Goal: Task Accomplishment & Management: Manage account settings

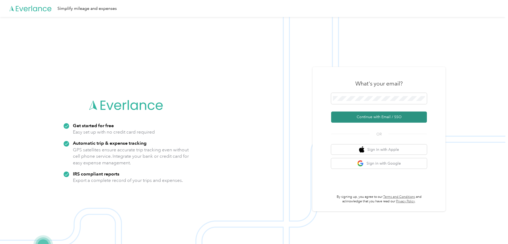
click at [364, 115] on button "Continue with Email / SSO" at bounding box center [379, 117] width 96 height 11
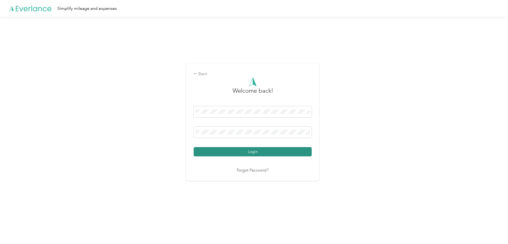
click at [249, 153] on button "Login" at bounding box center [252, 151] width 118 height 9
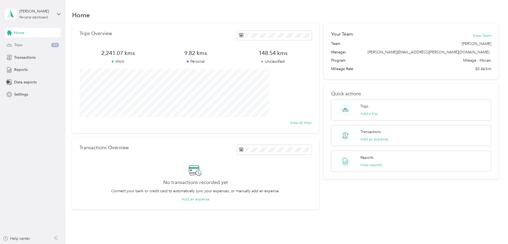
click at [24, 45] on div "Trips 53" at bounding box center [33, 45] width 56 height 10
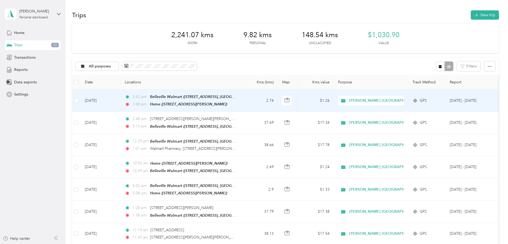
click at [278, 104] on td "2.74" at bounding box center [260, 101] width 35 height 22
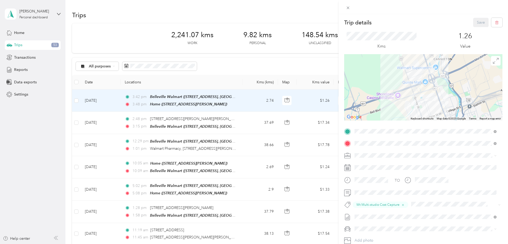
click at [262, 72] on div "Trip details Save This trip cannot be edited because it is either under review,…" at bounding box center [254, 122] width 508 height 244
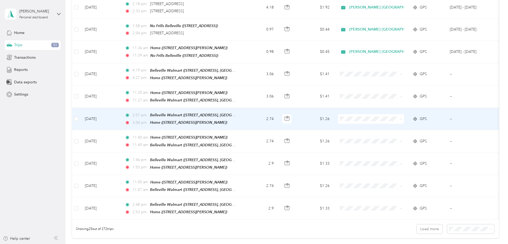
scroll to position [399, 0]
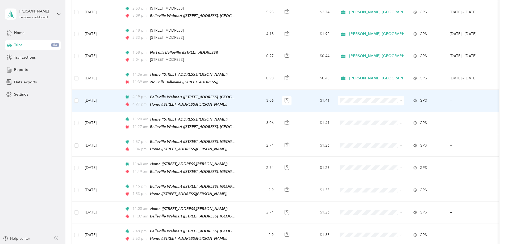
click at [278, 100] on td "3.06" at bounding box center [260, 101] width 35 height 22
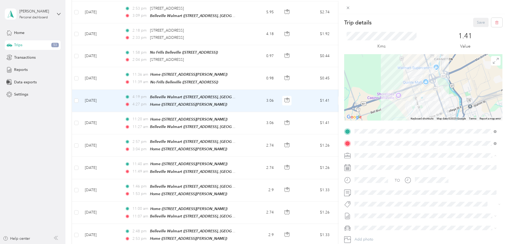
click at [369, 166] on li "[PERSON_NAME] [GEOGRAPHIC_DATA]" at bounding box center [425, 164] width 146 height 9
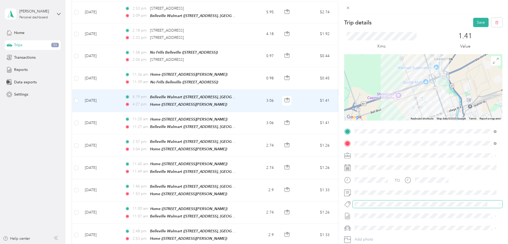
click at [365, 207] on span at bounding box center [422, 205] width 141 height 6
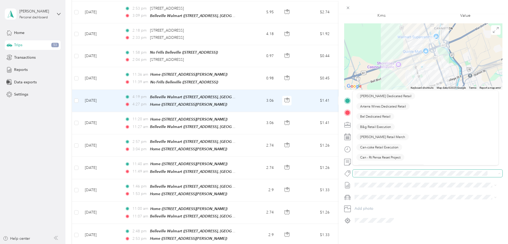
scroll to position [35, 0]
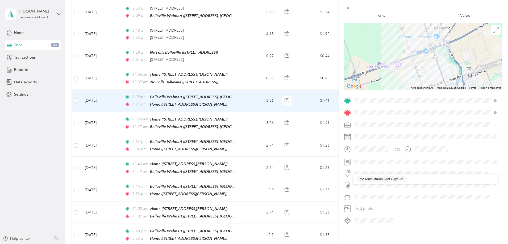
click at [352, 170] on div at bounding box center [423, 173] width 158 height 7
click at [381, 244] on div "Trip details Save This trip cannot be edited because it is either under review,…" at bounding box center [252, 244] width 505 height 0
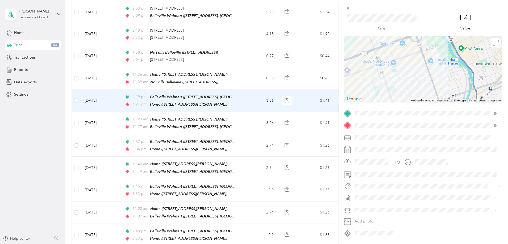
scroll to position [0, 0]
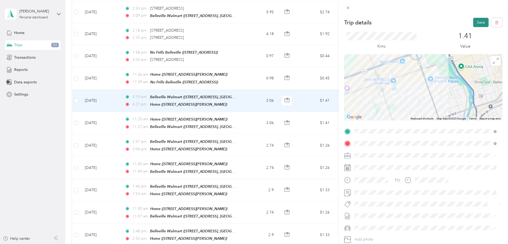
click at [477, 21] on button "Save" at bounding box center [480, 22] width 15 height 9
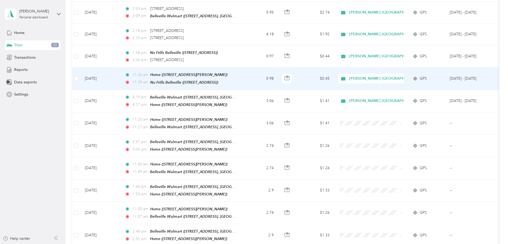
scroll to position [399, 0]
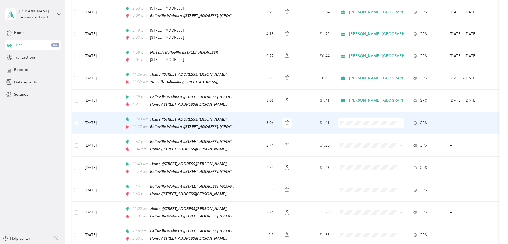
click at [278, 117] on td "3.06" at bounding box center [260, 123] width 35 height 22
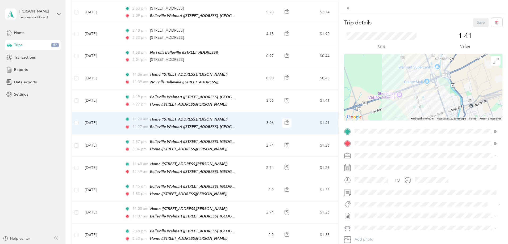
click at [368, 165] on div "[PERSON_NAME] [GEOGRAPHIC_DATA]" at bounding box center [425, 165] width 138 height 6
click at [382, 214] on button "Wt Multi-studio Cost Capture" at bounding box center [381, 213] width 50 height 7
click at [475, 23] on button "Save" at bounding box center [480, 22] width 15 height 9
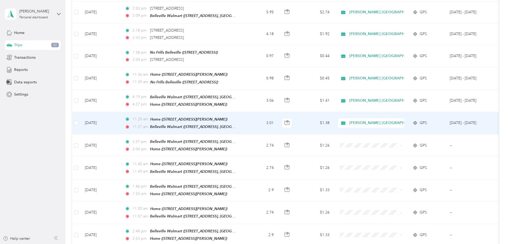
click at [278, 119] on td "3.01" at bounding box center [260, 123] width 35 height 22
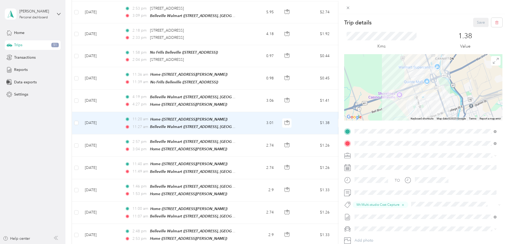
click at [290, 117] on div "Trip details Save This trip cannot be edited because it is either under review,…" at bounding box center [254, 122] width 508 height 244
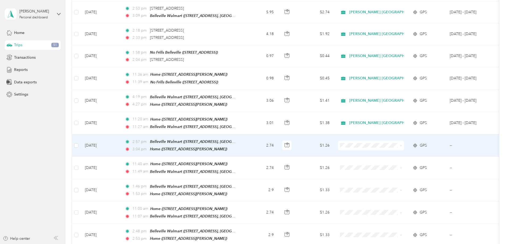
click at [278, 142] on td "2.74" at bounding box center [260, 145] width 35 height 22
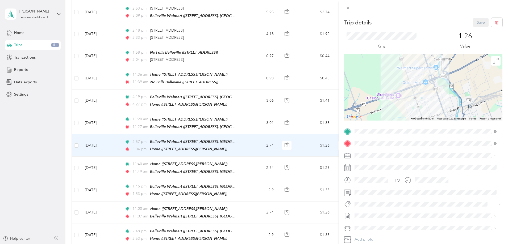
click at [373, 165] on span "[PERSON_NAME] [GEOGRAPHIC_DATA]" at bounding box center [390, 165] width 69 height 5
click at [375, 213] on span "Wt Multi-studio Cost Capture" at bounding box center [381, 214] width 43 height 5
click at [477, 22] on button "Save" at bounding box center [480, 22] width 15 height 9
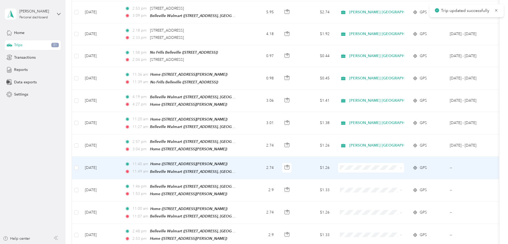
click at [278, 161] on td "2.74" at bounding box center [260, 168] width 35 height 22
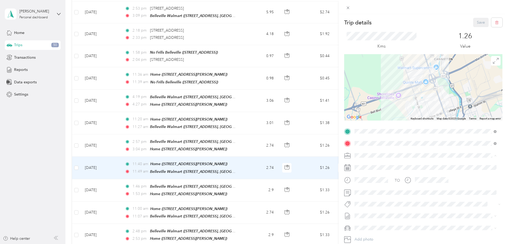
click at [373, 162] on div "[PERSON_NAME] [GEOGRAPHIC_DATA]" at bounding box center [425, 165] width 138 height 6
click at [392, 215] on span "Wt Multi-studio Cost Capture" at bounding box center [381, 214] width 43 height 5
click at [473, 23] on button "Save" at bounding box center [480, 22] width 15 height 9
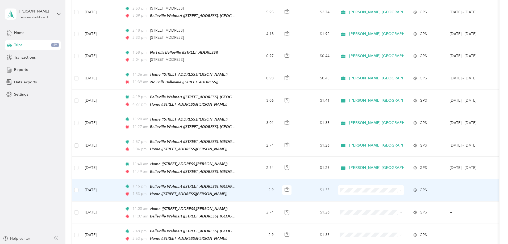
click at [278, 185] on td "2.9" at bounding box center [260, 190] width 35 height 22
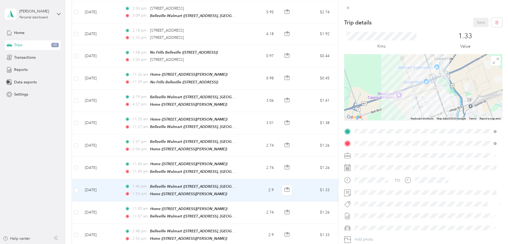
click at [376, 162] on li "[PERSON_NAME] [GEOGRAPHIC_DATA]" at bounding box center [425, 164] width 146 height 9
click at [374, 225] on button "P&g Continuity" at bounding box center [371, 224] width 30 height 7
click at [478, 22] on button "Save" at bounding box center [480, 22] width 15 height 9
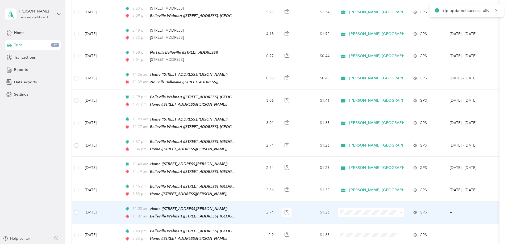
click at [278, 206] on td "2.74" at bounding box center [260, 213] width 35 height 22
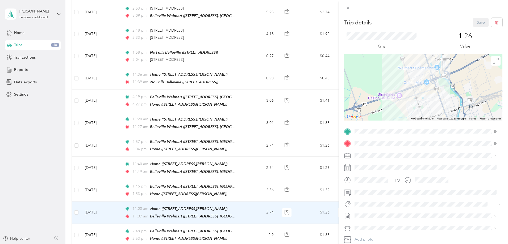
click at [372, 163] on span "[PERSON_NAME] [GEOGRAPHIC_DATA]" at bounding box center [390, 165] width 69 height 5
click at [374, 223] on span "P&g Continuity" at bounding box center [371, 223] width 22 height 5
click at [473, 21] on button "Save" at bounding box center [480, 22] width 15 height 9
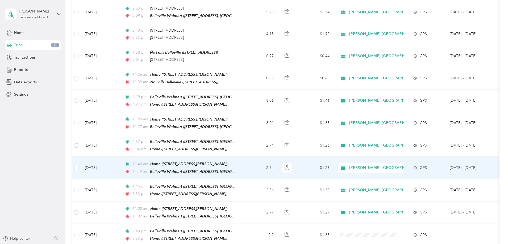
click at [278, 163] on td "2.74" at bounding box center [260, 168] width 35 height 22
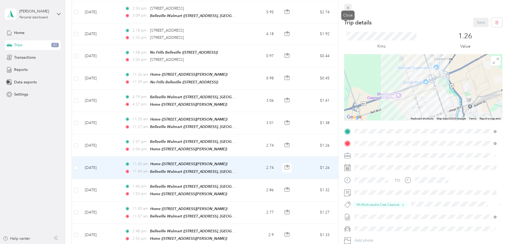
click at [349, 9] on icon at bounding box center [347, 8] width 5 height 5
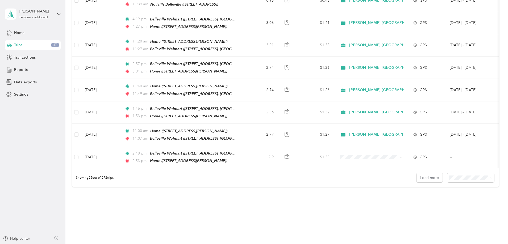
scroll to position [478, 0]
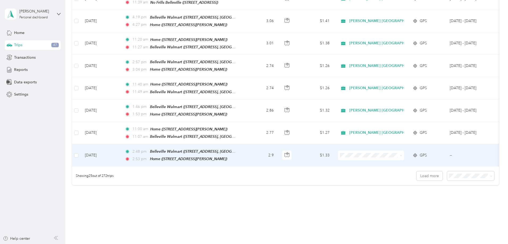
click at [399, 157] on li "[PERSON_NAME] [GEOGRAPHIC_DATA]" at bounding box center [417, 155] width 89 height 9
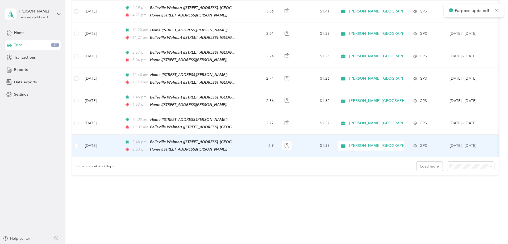
click at [334, 137] on td "$1.33" at bounding box center [314, 146] width 37 height 22
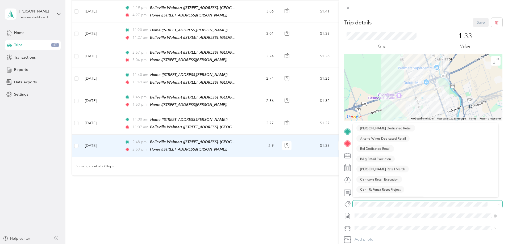
click at [372, 207] on span at bounding box center [422, 205] width 141 height 6
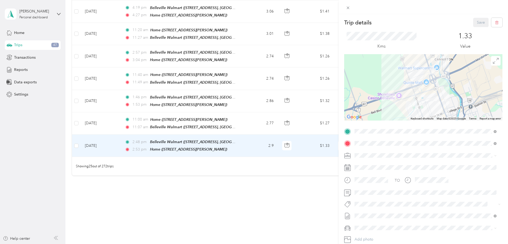
click at [382, 244] on div "Trip details Save This trip cannot be edited because it is either under review,…" at bounding box center [252, 244] width 505 height 0
click at [383, 213] on span "Wt Multi-studio Cost Capture" at bounding box center [381, 214] width 43 height 5
click at [477, 21] on button "Save" at bounding box center [480, 22] width 15 height 9
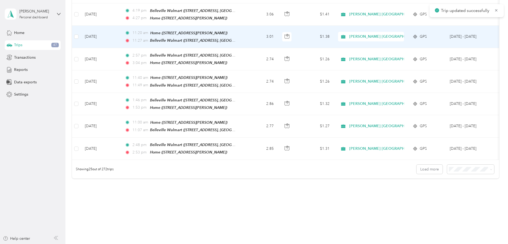
scroll to position [488, 0]
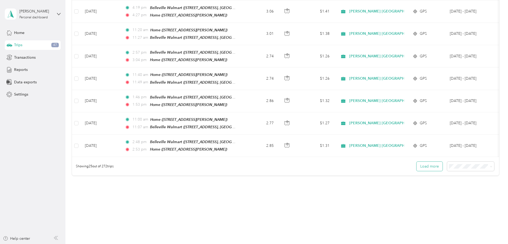
click at [416, 162] on button "Load more" at bounding box center [429, 166] width 26 height 9
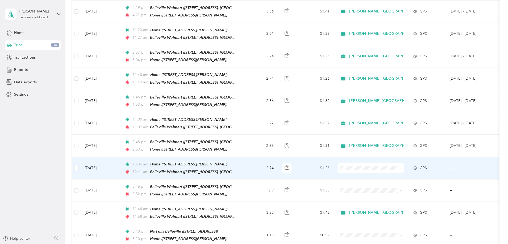
click at [278, 161] on td "2.74" at bounding box center [260, 168] width 35 height 22
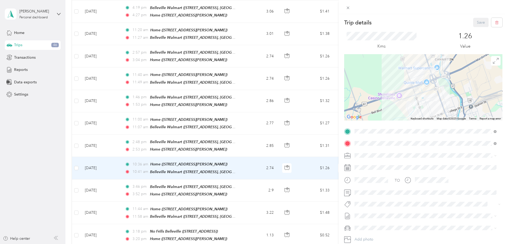
click at [373, 167] on li "[PERSON_NAME] [GEOGRAPHIC_DATA]" at bounding box center [425, 163] width 146 height 9
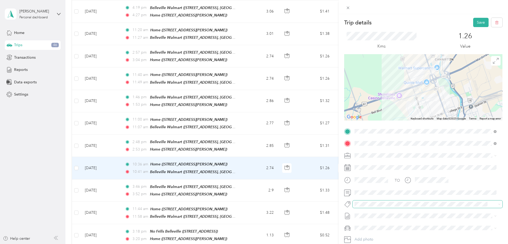
click at [368, 207] on span at bounding box center [422, 205] width 141 height 6
click at [395, 244] on div "Trip details Save This trip cannot be edited because it is either under review,…" at bounding box center [252, 244] width 505 height 0
click at [476, 21] on button "Save" at bounding box center [480, 22] width 15 height 9
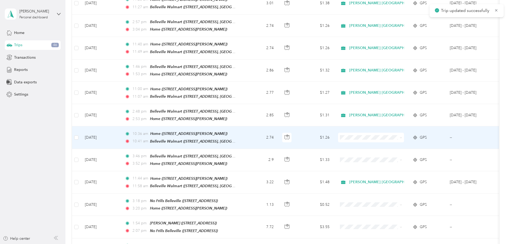
scroll to position [541, 0]
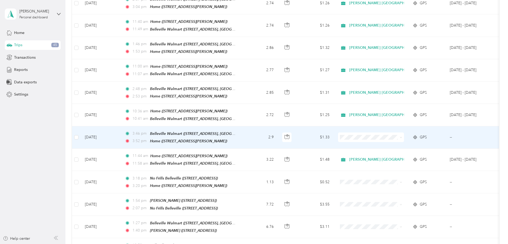
click at [278, 133] on td "2.9" at bounding box center [260, 138] width 35 height 22
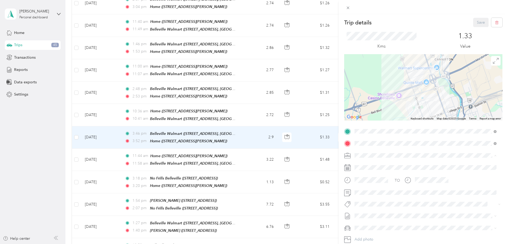
click at [378, 164] on span "[PERSON_NAME] [GEOGRAPHIC_DATA]" at bounding box center [390, 165] width 69 height 5
click at [373, 222] on span "P&g Continuity" at bounding box center [371, 224] width 22 height 5
click at [476, 23] on button "Save" at bounding box center [480, 22] width 15 height 9
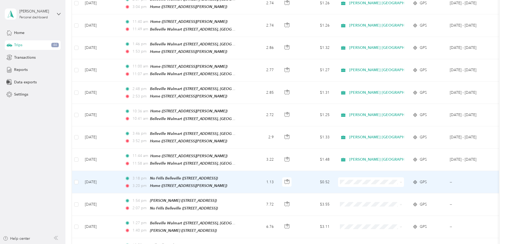
click at [278, 173] on td "1.13" at bounding box center [260, 182] width 35 height 22
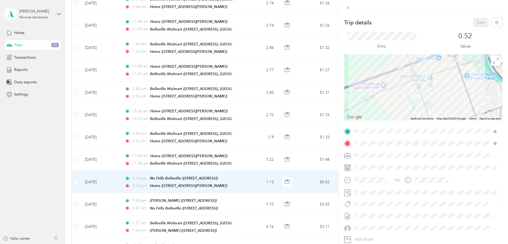
click at [371, 163] on span "[PERSON_NAME] [GEOGRAPHIC_DATA]" at bounding box center [390, 165] width 69 height 5
click at [378, 222] on span "P&g Continuity" at bounding box center [371, 222] width 22 height 5
click at [478, 23] on button "Save" at bounding box center [480, 22] width 15 height 9
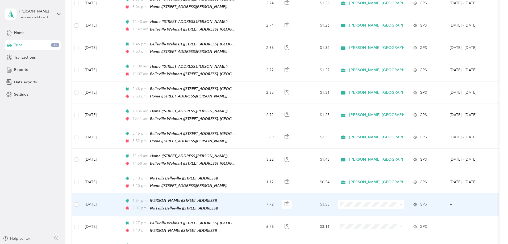
click at [278, 197] on td "7.72" at bounding box center [260, 204] width 35 height 22
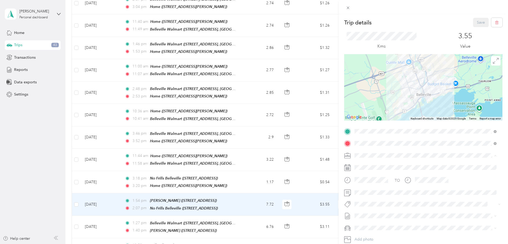
click at [372, 165] on span "[PERSON_NAME] [GEOGRAPHIC_DATA]" at bounding box center [390, 165] width 69 height 5
click at [371, 224] on span "P&g Continuity" at bounding box center [371, 224] width 22 height 5
click at [478, 23] on button "Save" at bounding box center [480, 22] width 15 height 9
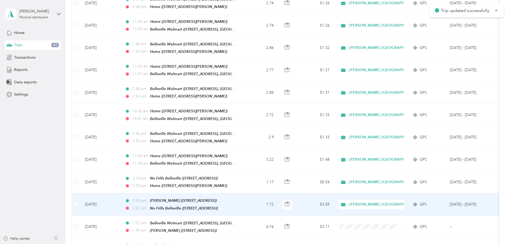
scroll to position [568, 0]
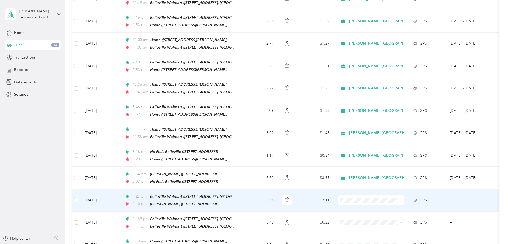
click at [278, 193] on td "6.76" at bounding box center [260, 200] width 35 height 22
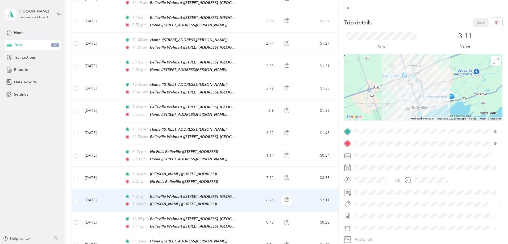
click at [378, 163] on span "[PERSON_NAME] [GEOGRAPHIC_DATA]" at bounding box center [390, 164] width 69 height 5
click at [390, 224] on div "P&g Continuity" at bounding box center [425, 224] width 138 height 7
click at [476, 22] on button "Save" at bounding box center [480, 22] width 15 height 9
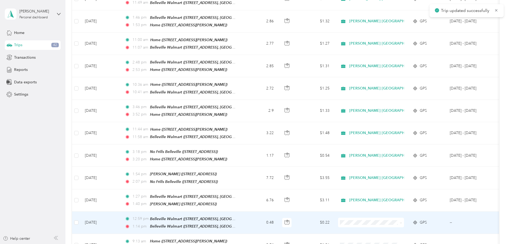
click at [243, 212] on td "12:59 pm Belleville Walmart ([STREET_ADDRESS], [GEOGRAPHIC_DATA], [GEOGRAPHIC_D…" at bounding box center [181, 223] width 122 height 22
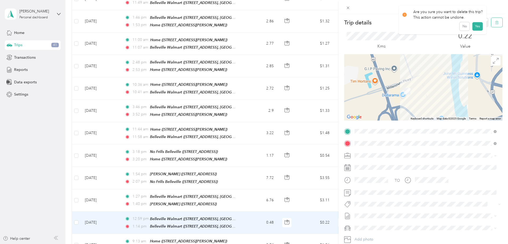
click at [492, 25] on button "button" at bounding box center [496, 22] width 11 height 9
click at [475, 29] on button "Yes" at bounding box center [477, 29] width 10 height 9
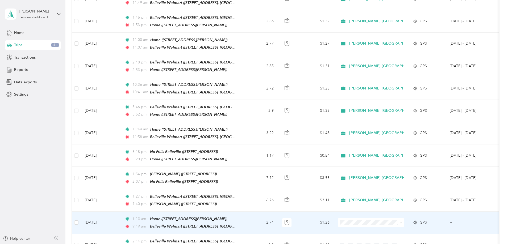
click at [278, 214] on td "2.74" at bounding box center [260, 223] width 35 height 22
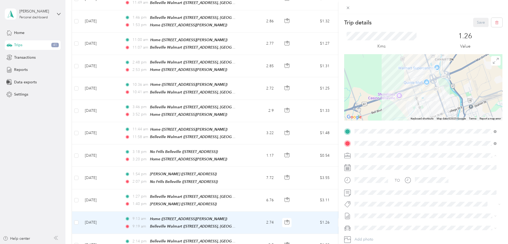
click at [368, 164] on span "[PERSON_NAME] [GEOGRAPHIC_DATA]" at bounding box center [390, 165] width 69 height 5
click at [367, 226] on li "P&g Continuity" at bounding box center [425, 224] width 146 height 10
click at [476, 22] on button "Save" at bounding box center [480, 22] width 15 height 9
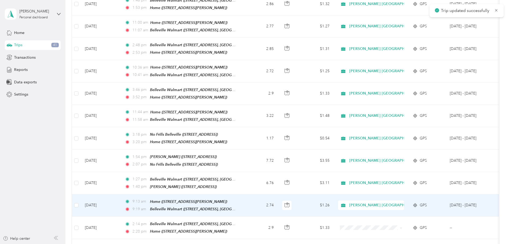
scroll to position [594, 0]
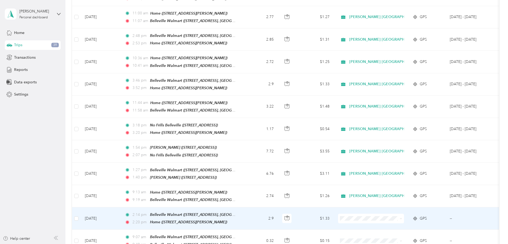
click at [334, 209] on td "$1.33" at bounding box center [314, 219] width 37 height 22
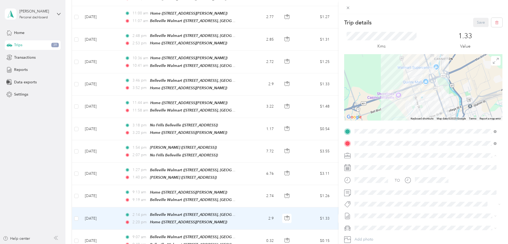
click at [369, 163] on span "[PERSON_NAME] [GEOGRAPHIC_DATA]" at bounding box center [390, 165] width 69 height 5
click at [383, 235] on li "Wt Walmart Signage" at bounding box center [425, 234] width 146 height 10
click at [475, 21] on button "Save" at bounding box center [480, 22] width 15 height 9
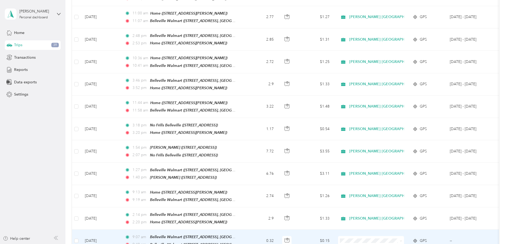
click at [278, 230] on td "0.32" at bounding box center [260, 241] width 35 height 22
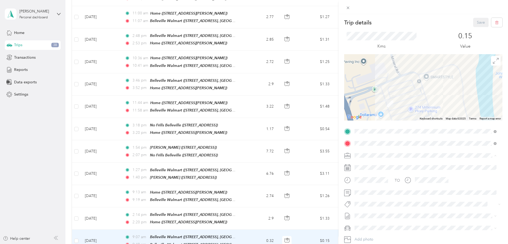
click at [289, 229] on div "Trip details Save This trip cannot be edited because it is either under review,…" at bounding box center [254, 122] width 508 height 244
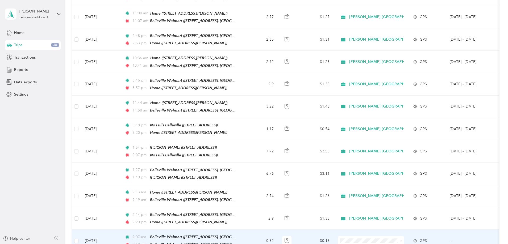
click at [334, 230] on td "$0.15" at bounding box center [314, 241] width 37 height 22
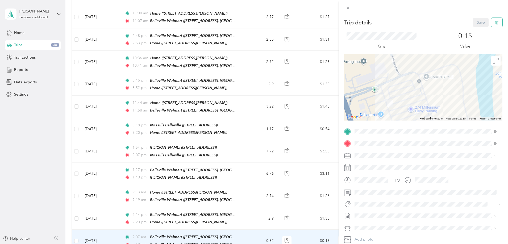
click at [495, 23] on icon "button" at bounding box center [497, 23] width 4 height 4
click at [475, 29] on button "Yes" at bounding box center [477, 29] width 10 height 9
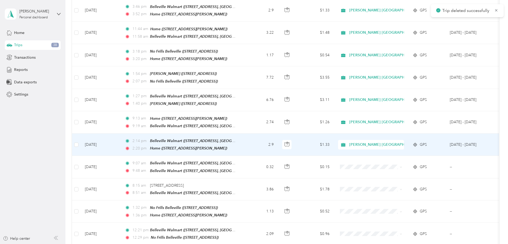
scroll to position [701, 0]
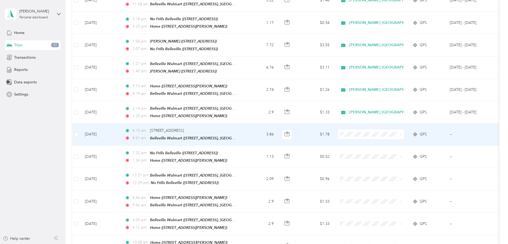
click at [278, 127] on td "3.86" at bounding box center [260, 135] width 35 height 22
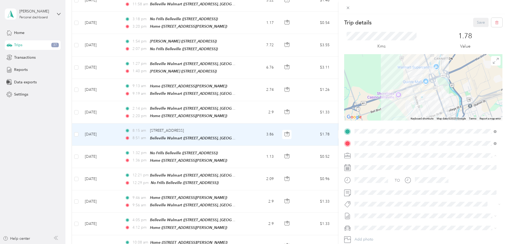
click at [374, 166] on li "[PERSON_NAME] [GEOGRAPHIC_DATA]" at bounding box center [425, 164] width 146 height 9
click at [378, 234] on span "Wt Walmart Signage" at bounding box center [375, 234] width 31 height 5
click at [475, 24] on button "Save" at bounding box center [480, 22] width 15 height 9
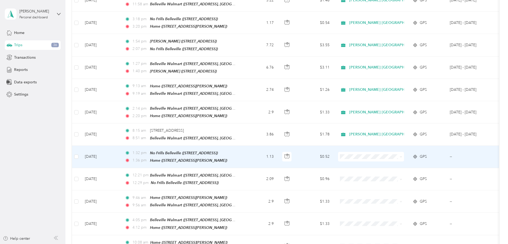
click at [278, 146] on td "1.13" at bounding box center [260, 157] width 35 height 22
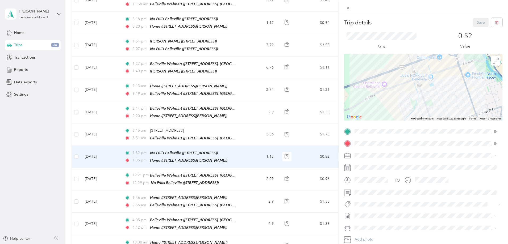
click at [376, 162] on div "[PERSON_NAME] [GEOGRAPHIC_DATA]" at bounding box center [425, 165] width 138 height 6
click at [370, 225] on button "P&g Continuity" at bounding box center [371, 224] width 30 height 7
click at [476, 22] on button "Save" at bounding box center [480, 22] width 15 height 9
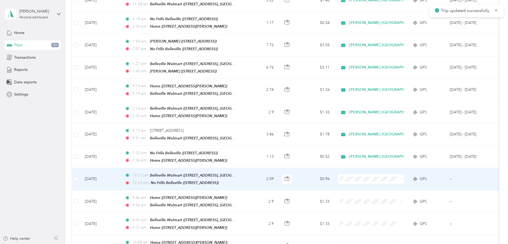
click at [278, 168] on td "2.09" at bounding box center [260, 179] width 35 height 22
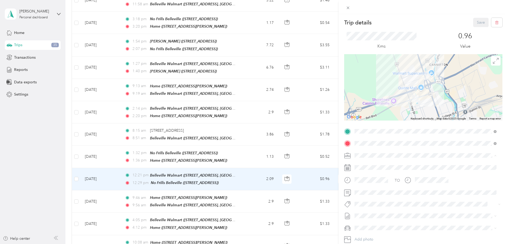
click at [373, 164] on span "[PERSON_NAME] [GEOGRAPHIC_DATA]" at bounding box center [390, 165] width 69 height 5
click at [371, 224] on span "P&g Continuity" at bounding box center [371, 224] width 22 height 5
click at [474, 23] on button "Save" at bounding box center [480, 22] width 15 height 9
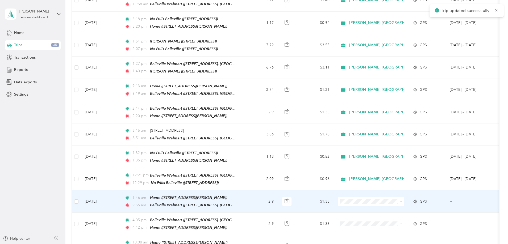
click at [278, 191] on td "2.9" at bounding box center [260, 202] width 35 height 22
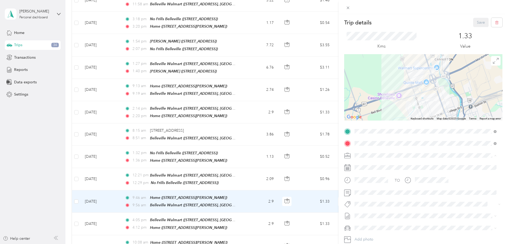
click at [375, 165] on span "[PERSON_NAME] [GEOGRAPHIC_DATA]" at bounding box center [390, 165] width 69 height 5
click at [380, 226] on li "P&g Continuity" at bounding box center [425, 224] width 146 height 10
drag, startPoint x: 477, startPoint y: 23, endPoint x: 473, endPoint y: 24, distance: 4.6
click at [477, 22] on button "Save" at bounding box center [480, 22] width 15 height 9
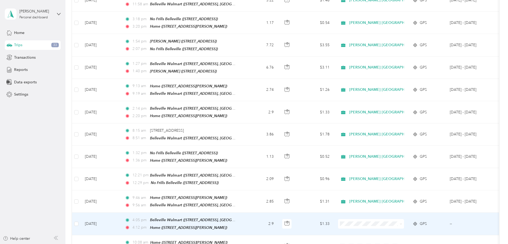
click at [278, 213] on td "2.9" at bounding box center [260, 224] width 35 height 22
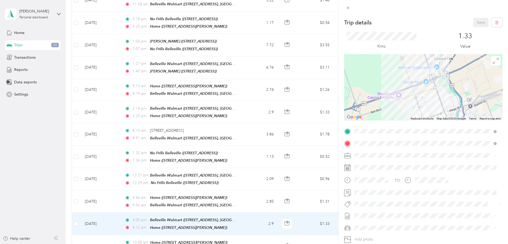
click at [370, 163] on span "[PERSON_NAME] [GEOGRAPHIC_DATA]" at bounding box center [390, 165] width 69 height 5
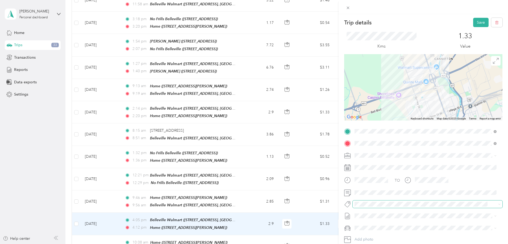
click at [364, 207] on span at bounding box center [422, 205] width 141 height 6
click at [381, 244] on div "Trip details Save This trip cannot be edited because it is either under review,…" at bounding box center [252, 244] width 505 height 0
click at [475, 23] on button "Save" at bounding box center [480, 22] width 15 height 9
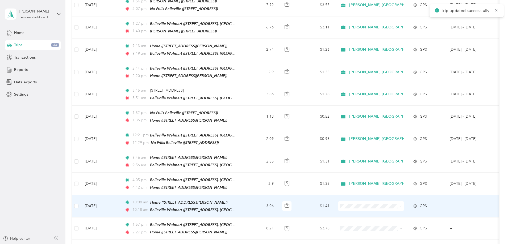
scroll to position [754, 0]
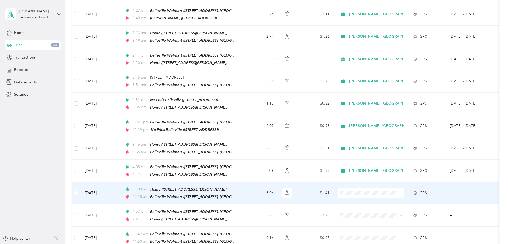
click at [278, 185] on td "3.06" at bounding box center [260, 193] width 35 height 22
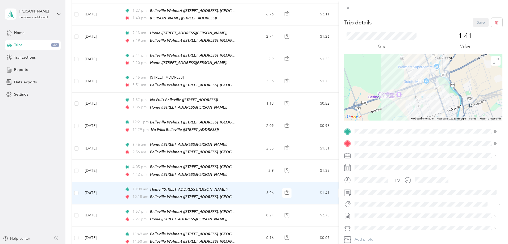
click at [371, 161] on li "[PERSON_NAME] [GEOGRAPHIC_DATA]" at bounding box center [425, 164] width 146 height 9
click at [376, 214] on span "Wt Multi-studio Cost Capture" at bounding box center [381, 214] width 43 height 5
click at [475, 20] on button "Save" at bounding box center [480, 22] width 15 height 9
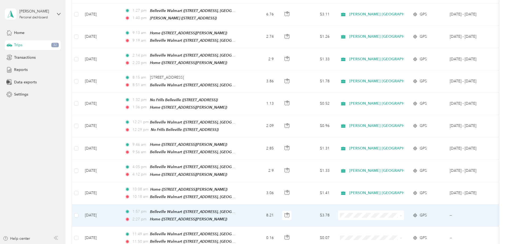
click at [278, 205] on td "8.21" at bounding box center [260, 216] width 35 height 22
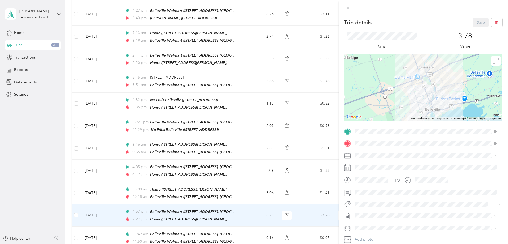
click at [378, 163] on span "[PERSON_NAME] [GEOGRAPHIC_DATA]" at bounding box center [390, 165] width 69 height 5
click at [378, 212] on span "Wt Multi-studio Cost Capture" at bounding box center [381, 213] width 43 height 5
click at [473, 24] on button "Save" at bounding box center [480, 22] width 15 height 9
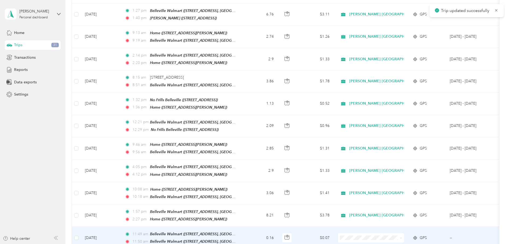
click at [334, 227] on td "$0.07" at bounding box center [314, 238] width 37 height 22
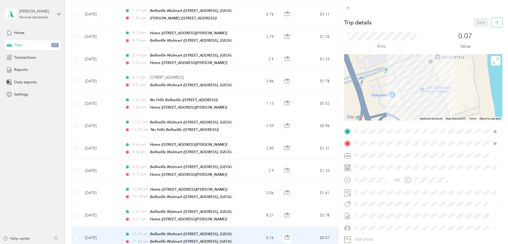
click at [495, 25] on button "button" at bounding box center [496, 22] width 11 height 9
click at [476, 30] on button "Yes" at bounding box center [477, 29] width 10 height 9
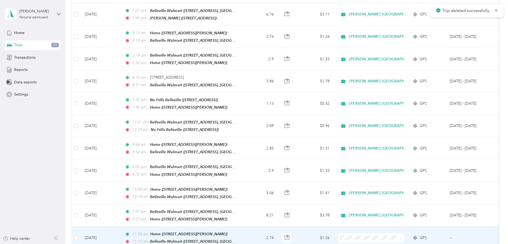
click at [278, 227] on td "2.74" at bounding box center [260, 238] width 35 height 22
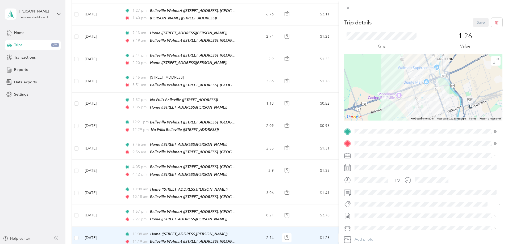
click at [369, 163] on span "[PERSON_NAME] [GEOGRAPHIC_DATA]" at bounding box center [390, 163] width 69 height 5
click at [390, 214] on span "Wt Multi-studio Cost Capture" at bounding box center [381, 214] width 43 height 5
click at [284, 201] on div "Trip details Save This trip cannot be edited because it is either under review,…" at bounding box center [254, 122] width 508 height 244
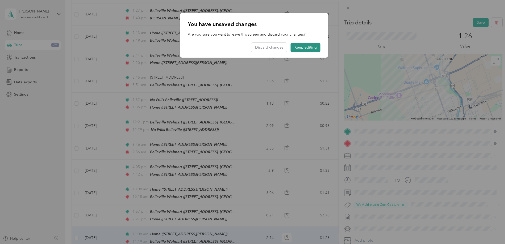
click at [306, 48] on button "Keep editing" at bounding box center [305, 47] width 30 height 9
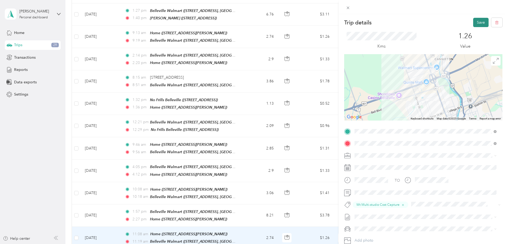
click at [477, 22] on button "Save" at bounding box center [480, 22] width 15 height 9
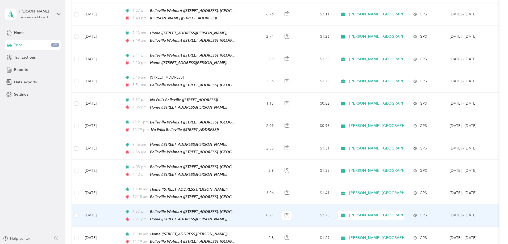
click at [334, 205] on td "$3.78" at bounding box center [314, 216] width 37 height 22
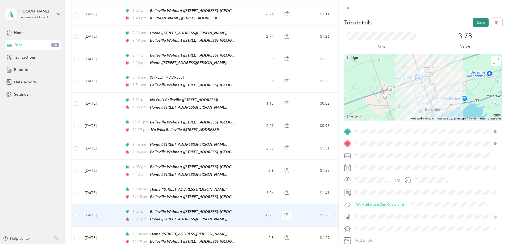
click at [477, 20] on button "Save" at bounding box center [480, 22] width 15 height 9
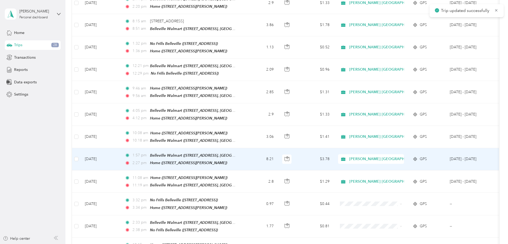
scroll to position [860, 0]
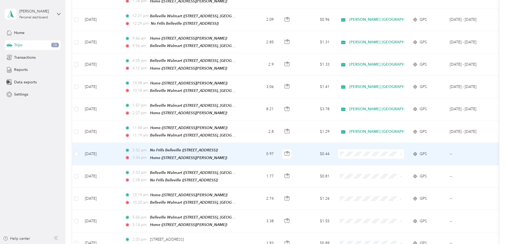
click at [392, 146] on span "[PERSON_NAME] [GEOGRAPHIC_DATA]" at bounding box center [422, 147] width 72 height 6
click at [334, 143] on td "$0.44" at bounding box center [314, 154] width 37 height 22
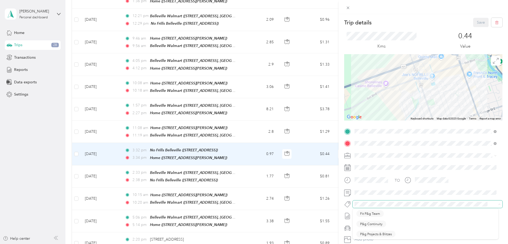
click at [354, 204] on span at bounding box center [422, 205] width 141 height 6
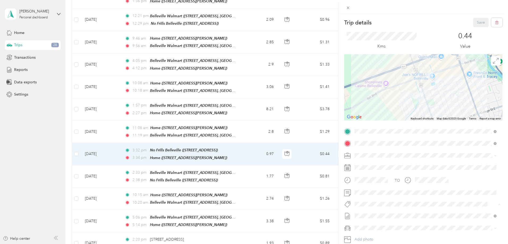
click at [380, 226] on li "P&g Continuity" at bounding box center [425, 224] width 146 height 10
click at [475, 26] on button "Save" at bounding box center [480, 22] width 15 height 9
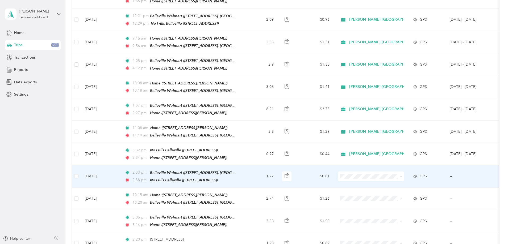
click at [334, 166] on td "$0.81" at bounding box center [314, 177] width 37 height 22
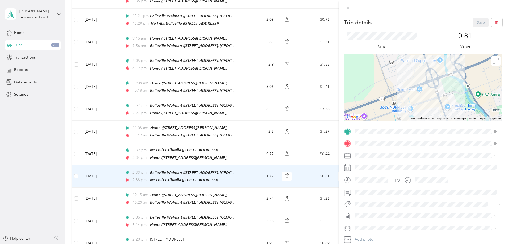
click at [371, 158] on span at bounding box center [427, 155] width 150 height 9
click at [374, 163] on span "[PERSON_NAME] [GEOGRAPHIC_DATA]" at bounding box center [390, 165] width 69 height 5
click at [376, 222] on span "P&g Continuity" at bounding box center [371, 222] width 22 height 5
click at [473, 23] on button "Save" at bounding box center [480, 22] width 15 height 9
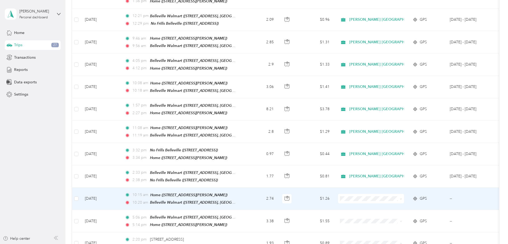
click at [278, 188] on td "2.74" at bounding box center [260, 199] width 35 height 22
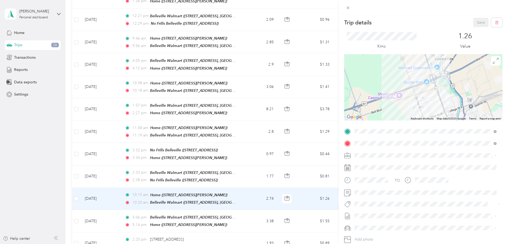
click at [370, 165] on div "[PERSON_NAME] [GEOGRAPHIC_DATA]" at bounding box center [425, 165] width 138 height 6
click at [373, 224] on span "P&g Continuity" at bounding box center [371, 224] width 22 height 5
click at [477, 20] on button "Save" at bounding box center [480, 22] width 15 height 9
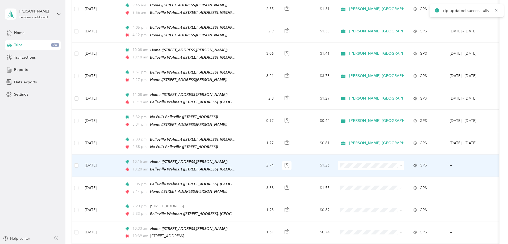
scroll to position [913, 0]
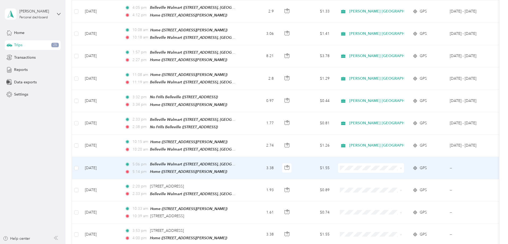
click at [278, 157] on td "3.38" at bounding box center [260, 168] width 35 height 22
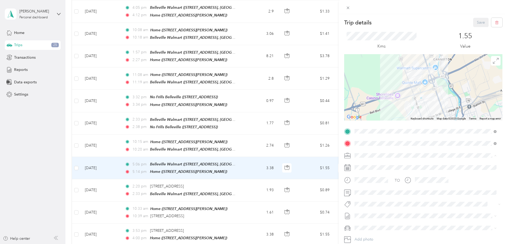
click at [370, 165] on span "[PERSON_NAME] [GEOGRAPHIC_DATA]" at bounding box center [390, 165] width 69 height 5
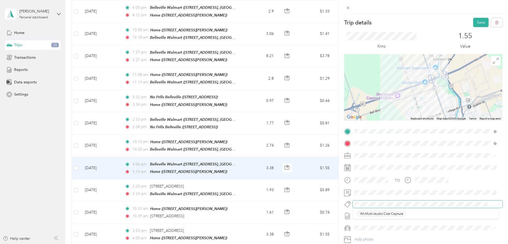
click at [353, 205] on span at bounding box center [422, 205] width 141 height 6
click at [390, 215] on button "Wt Multi-studio Cost Capture" at bounding box center [381, 212] width 50 height 7
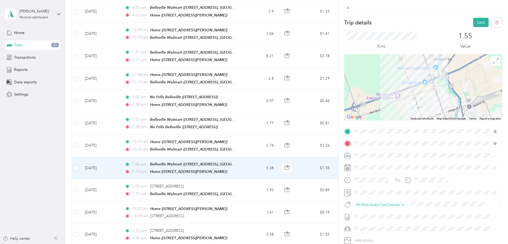
click at [471, 30] on div "Kms 1.55 Value" at bounding box center [423, 40] width 158 height 27
click at [476, 24] on button "Save" at bounding box center [480, 22] width 15 height 9
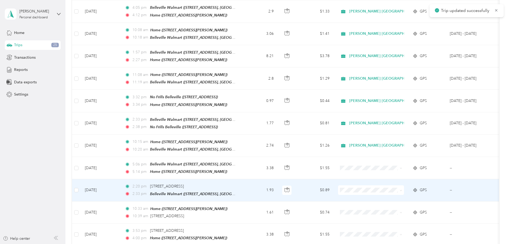
click at [278, 179] on td "1.93" at bounding box center [260, 190] width 35 height 22
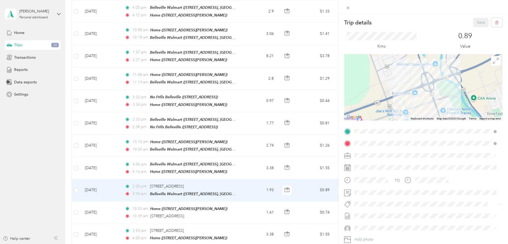
click at [380, 164] on span "[PERSON_NAME] [GEOGRAPHIC_DATA]" at bounding box center [390, 165] width 69 height 5
click at [383, 213] on span "Wt Multi-studio Cost Capture" at bounding box center [381, 214] width 43 height 5
click at [474, 21] on button "Save" at bounding box center [480, 22] width 15 height 9
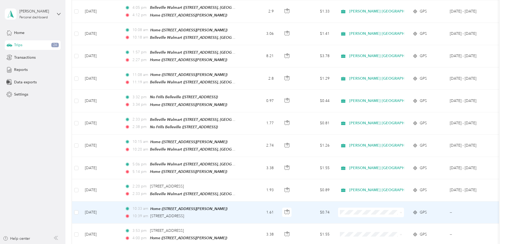
click at [278, 202] on td "1.61" at bounding box center [260, 213] width 35 height 22
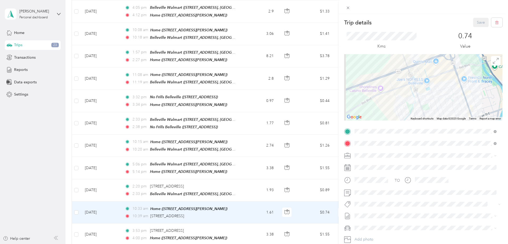
click at [377, 162] on div "[PERSON_NAME] [GEOGRAPHIC_DATA]" at bounding box center [425, 164] width 138 height 6
click at [382, 214] on span "Wt - Outlook Execution" at bounding box center [377, 212] width 34 height 5
click at [478, 22] on button "Save" at bounding box center [480, 22] width 15 height 9
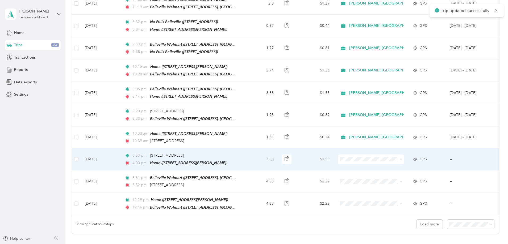
scroll to position [993, 0]
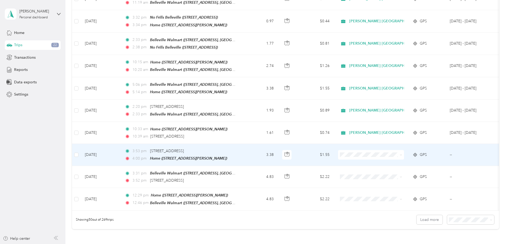
click at [278, 144] on td "3.38" at bounding box center [260, 155] width 35 height 22
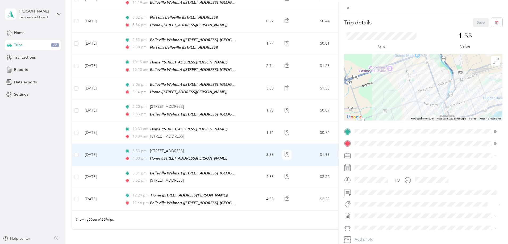
click at [377, 163] on span "[PERSON_NAME] [GEOGRAPHIC_DATA]" at bounding box center [390, 163] width 69 height 5
click at [376, 213] on span "Wt Multi-studio Cost Capture" at bounding box center [381, 212] width 43 height 5
click at [285, 160] on div "Trip details Save This trip cannot be edited because it is either under review,…" at bounding box center [254, 122] width 508 height 244
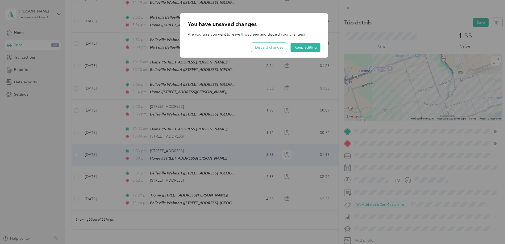
click at [275, 48] on button "Discard changes" at bounding box center [269, 47] width 36 height 9
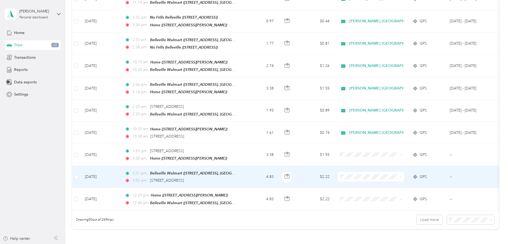
click at [278, 166] on td "4.83" at bounding box center [260, 177] width 35 height 22
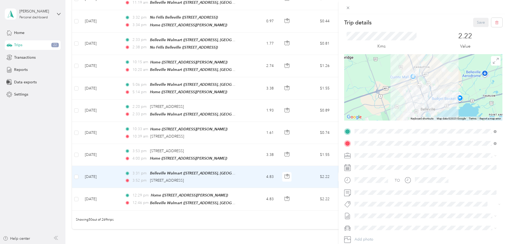
click at [376, 168] on span "[STREET_ADDRESS][PERSON_NAME]" at bounding box center [395, 170] width 63 height 5
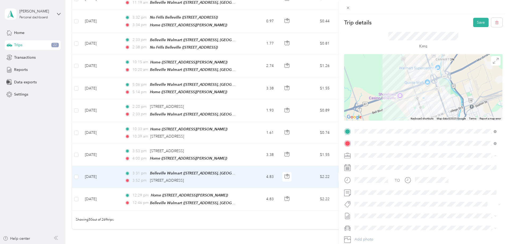
click at [373, 164] on span "[PERSON_NAME] [GEOGRAPHIC_DATA]" at bounding box center [390, 165] width 69 height 5
drag, startPoint x: 382, startPoint y: 214, endPoint x: 392, endPoint y: 198, distance: 18.9
click at [382, 214] on span "Wt Multi-studio Cost Capture" at bounding box center [381, 214] width 43 height 5
click at [478, 22] on button "Save" at bounding box center [480, 22] width 15 height 9
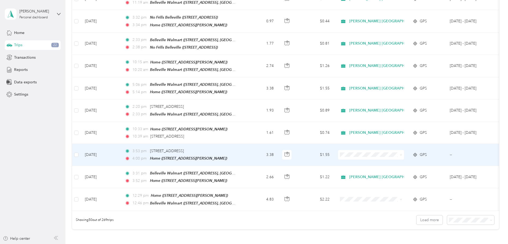
click at [278, 144] on td "3.38" at bounding box center [260, 155] width 35 height 22
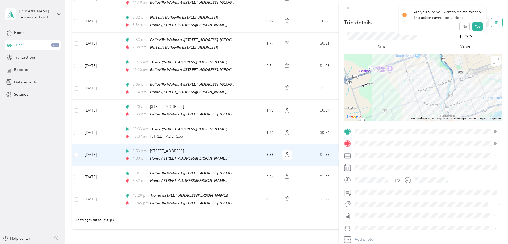
click at [495, 23] on icon "button" at bounding box center [497, 23] width 4 height 4
click at [478, 28] on button "Yes" at bounding box center [477, 29] width 10 height 9
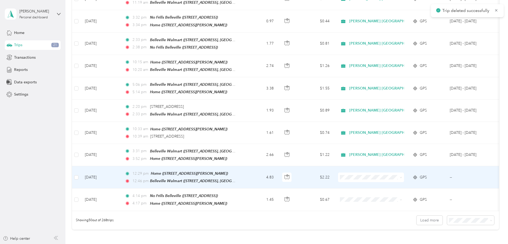
scroll to position [1019, 0]
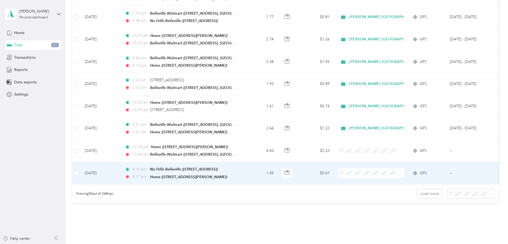
click at [278, 162] on td "1.45" at bounding box center [260, 173] width 35 height 22
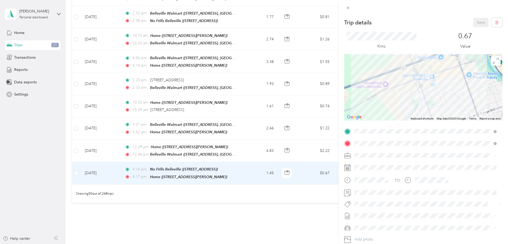
click at [370, 163] on span "[PERSON_NAME] [GEOGRAPHIC_DATA]" at bounding box center [390, 163] width 69 height 5
click at [369, 224] on span "P&g Continuity" at bounding box center [371, 224] width 22 height 5
click at [479, 24] on button "Save" at bounding box center [480, 22] width 15 height 9
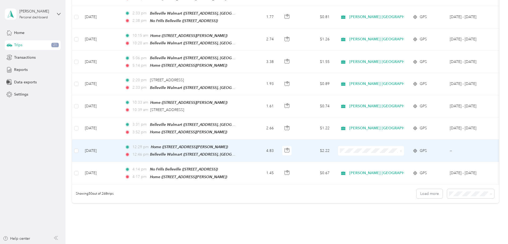
click at [278, 140] on td "4.83" at bounding box center [260, 151] width 35 height 22
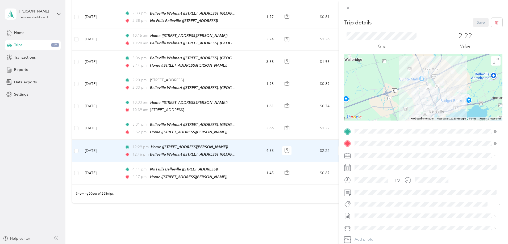
click at [373, 163] on span "[PERSON_NAME] [GEOGRAPHIC_DATA]" at bounding box center [390, 163] width 69 height 5
click at [393, 214] on button "Wt Multi-studio Cost Capture" at bounding box center [381, 213] width 50 height 7
click at [476, 23] on button "Save" at bounding box center [480, 22] width 15 height 9
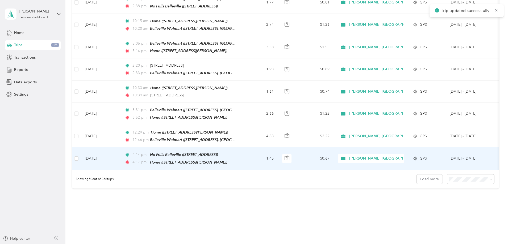
scroll to position [1034, 0]
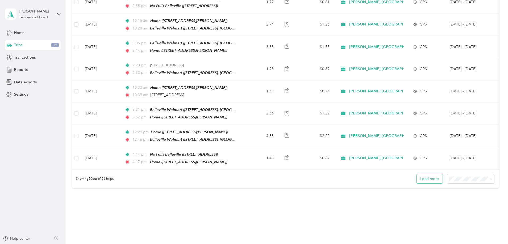
click at [416, 174] on button "Load more" at bounding box center [429, 178] width 26 height 9
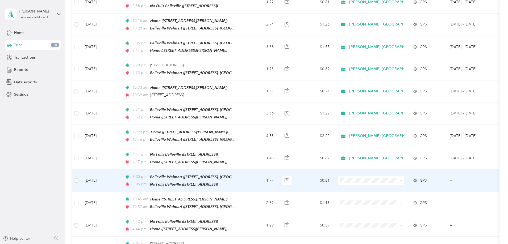
click at [278, 170] on td "1.77" at bounding box center [260, 181] width 35 height 22
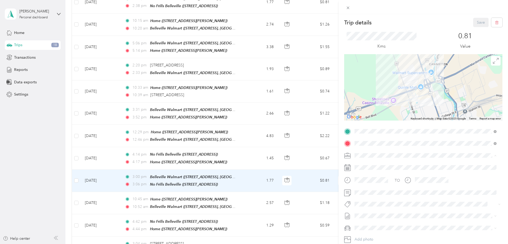
click at [374, 164] on span "[PERSON_NAME] [GEOGRAPHIC_DATA]" at bounding box center [390, 165] width 69 height 5
click at [372, 213] on span "Wt - Outlook Execution" at bounding box center [377, 214] width 34 height 5
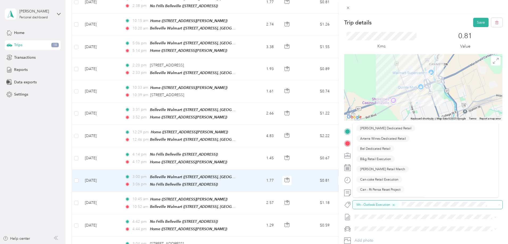
click at [394, 205] on icon "button" at bounding box center [393, 205] width 3 height 3
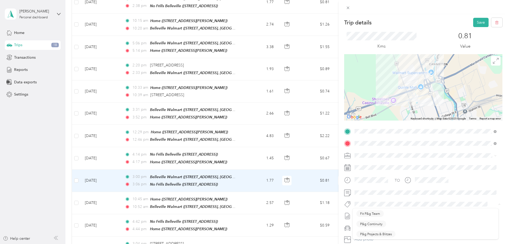
click at [347, 203] on div at bounding box center [423, 204] width 158 height 7
click at [376, 223] on span "P&g Continuity" at bounding box center [371, 224] width 22 height 5
click at [477, 23] on button "Save" at bounding box center [480, 22] width 15 height 9
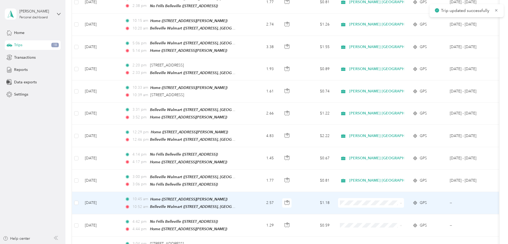
click at [278, 192] on td "2.57" at bounding box center [260, 203] width 35 height 22
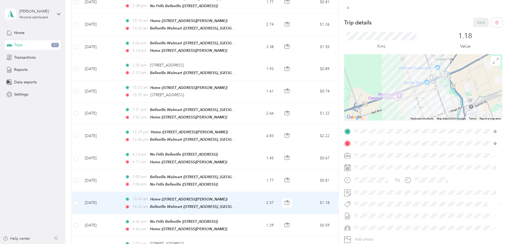
click at [373, 163] on span "[PERSON_NAME] [GEOGRAPHIC_DATA]" at bounding box center [390, 165] width 69 height 5
click at [370, 222] on span "P&g Continuity" at bounding box center [371, 224] width 22 height 5
click at [476, 22] on button "Save" at bounding box center [480, 22] width 15 height 9
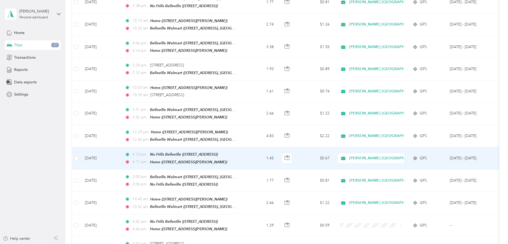
click at [278, 147] on td "1.45" at bounding box center [260, 158] width 35 height 22
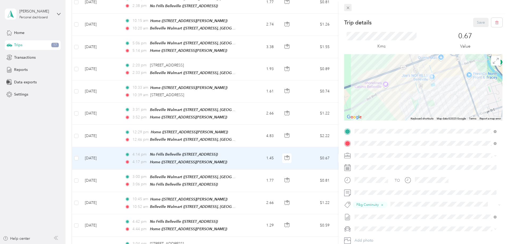
click at [349, 8] on icon at bounding box center [347, 8] width 5 height 5
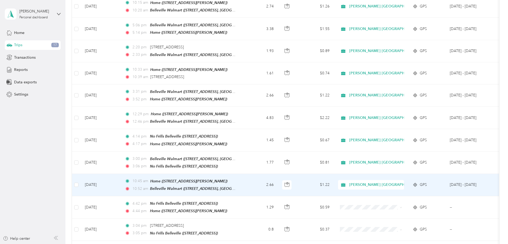
scroll to position [1087, 0]
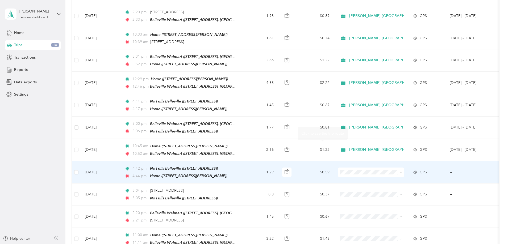
click at [278, 161] on td "1.29" at bounding box center [260, 172] width 35 height 22
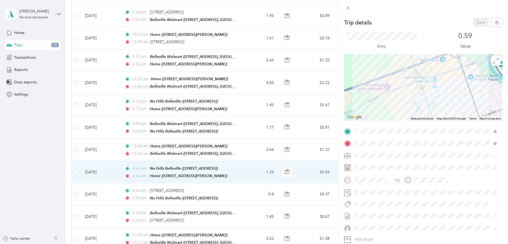
click at [374, 165] on span "[PERSON_NAME] [GEOGRAPHIC_DATA]" at bounding box center [390, 165] width 69 height 5
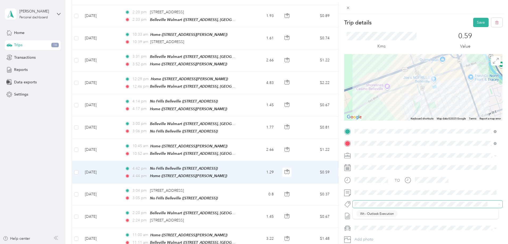
click at [354, 205] on span at bounding box center [422, 205] width 141 height 6
click at [379, 215] on button "Wt - Outlook Execution" at bounding box center [376, 213] width 41 height 7
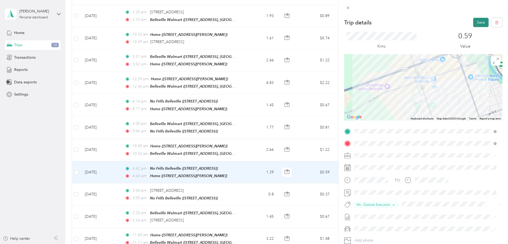
click at [474, 20] on button "Save" at bounding box center [480, 22] width 15 height 9
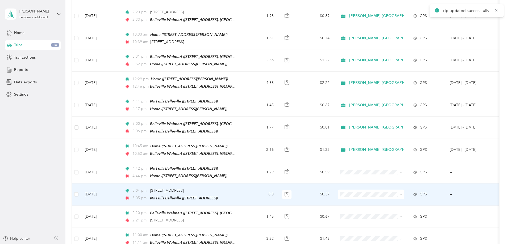
click at [243, 184] on td "3:04 pm [STREET_ADDRESS] 3:05 pm No [GEOGRAPHIC_DATA] ([STREET_ADDRESS])" at bounding box center [181, 195] width 122 height 22
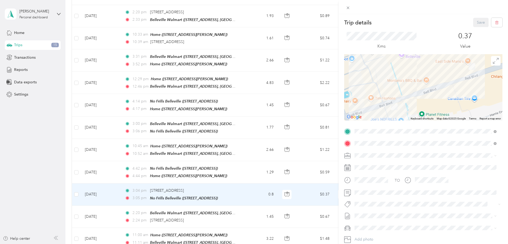
click at [363, 165] on span "[PERSON_NAME] [GEOGRAPHIC_DATA]" at bounding box center [390, 164] width 69 height 5
click at [377, 213] on span "Wt - Outlook Execution" at bounding box center [377, 214] width 34 height 5
click at [476, 21] on button "Save" at bounding box center [480, 22] width 15 height 9
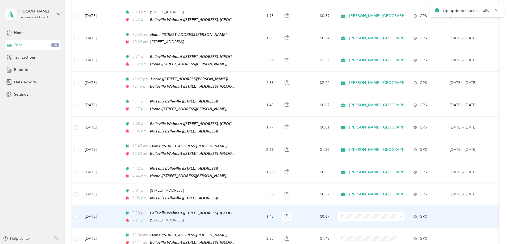
click at [278, 206] on td "1.45" at bounding box center [260, 217] width 35 height 22
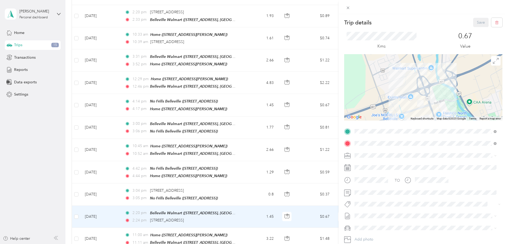
click at [376, 163] on span "[PERSON_NAME] [GEOGRAPHIC_DATA]" at bounding box center [390, 163] width 69 height 5
click at [374, 211] on button "Wt - Outlook Execution" at bounding box center [376, 213] width 41 height 7
click at [476, 20] on button "Save" at bounding box center [480, 22] width 15 height 9
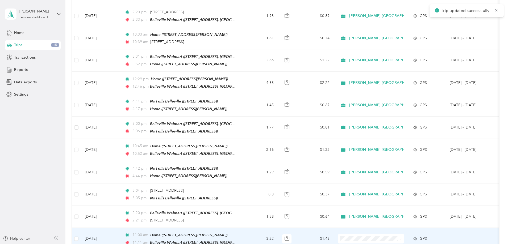
click at [278, 228] on td "3.22" at bounding box center [260, 239] width 35 height 22
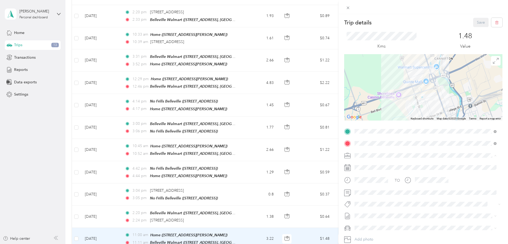
click at [375, 163] on span "[PERSON_NAME] [GEOGRAPHIC_DATA]" at bounding box center [390, 165] width 69 height 5
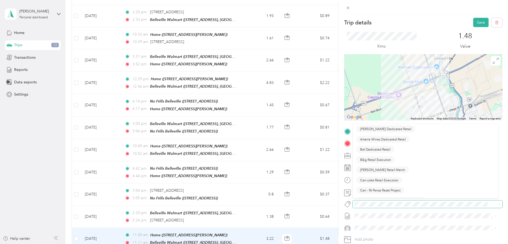
click at [364, 207] on span at bounding box center [422, 205] width 141 height 6
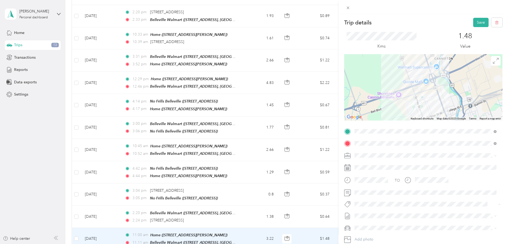
drag, startPoint x: 381, startPoint y: 213, endPoint x: 384, endPoint y: 209, distance: 4.9
click at [382, 244] on div "Trip details Save This trip cannot be edited because it is either under review,…" at bounding box center [252, 244] width 505 height 0
click at [474, 23] on button "Save" at bounding box center [480, 22] width 15 height 9
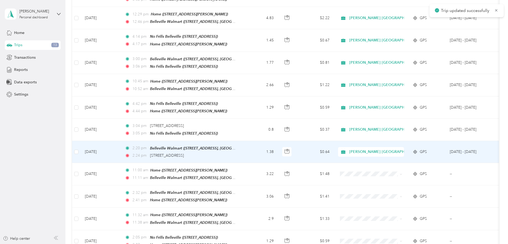
scroll to position [1167, 0]
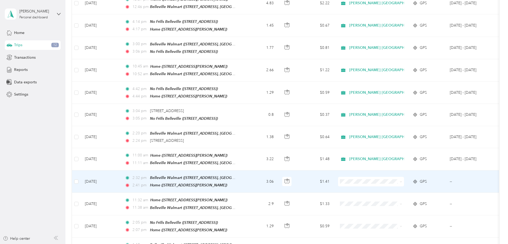
click at [278, 171] on td "3.06" at bounding box center [260, 182] width 35 height 22
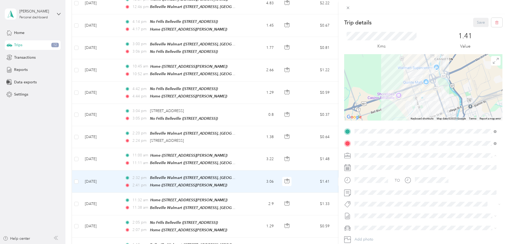
click at [371, 163] on span "[PERSON_NAME] [GEOGRAPHIC_DATA]" at bounding box center [390, 165] width 69 height 5
click at [354, 192] on span at bounding box center [427, 193] width 150 height 9
click at [376, 223] on span "P&g Continuity" at bounding box center [371, 224] width 22 height 5
click at [478, 22] on button "Save" at bounding box center [480, 22] width 15 height 9
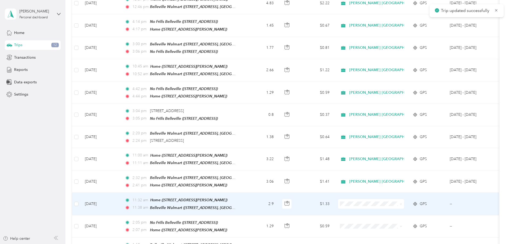
click at [278, 193] on td "2.9" at bounding box center [260, 204] width 35 height 22
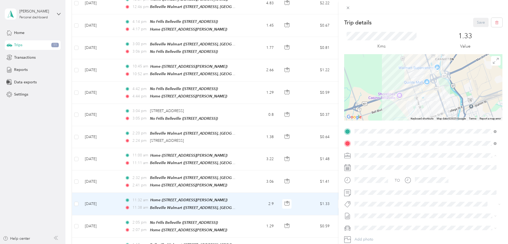
click at [370, 163] on span "[PERSON_NAME] [GEOGRAPHIC_DATA]" at bounding box center [390, 165] width 69 height 5
click at [372, 224] on span "P&g Continuity" at bounding box center [371, 224] width 22 height 5
click at [474, 23] on button "Save" at bounding box center [480, 22] width 15 height 9
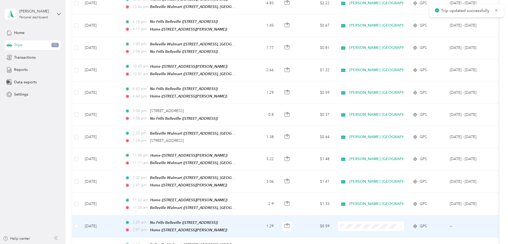
click at [278, 216] on td "1.29" at bounding box center [260, 227] width 35 height 22
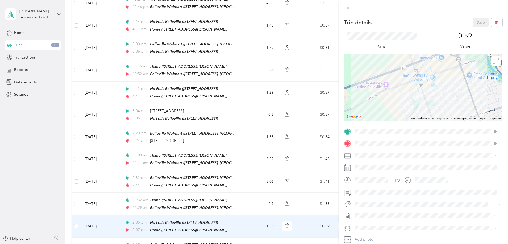
click at [366, 166] on li "[PERSON_NAME] [GEOGRAPHIC_DATA]" at bounding box center [425, 164] width 146 height 9
click at [374, 223] on span "P&g Continuity" at bounding box center [371, 224] width 22 height 5
drag, startPoint x: 476, startPoint y: 24, endPoint x: 466, endPoint y: 27, distance: 10.3
click at [476, 24] on button "Save" at bounding box center [480, 22] width 15 height 9
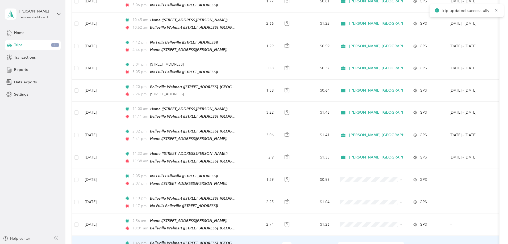
scroll to position [1220, 0]
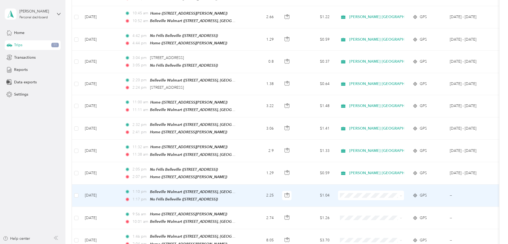
click at [243, 185] on td "1:10 pm Belleville Walmart ([STREET_ADDRESS], [GEOGRAPHIC_DATA], [GEOGRAPHIC_DA…" at bounding box center [181, 196] width 122 height 22
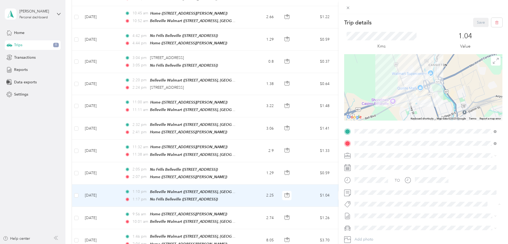
click at [375, 224] on span "P&g Continuity" at bounding box center [371, 224] width 22 height 5
click at [377, 165] on span "[PERSON_NAME] [GEOGRAPHIC_DATA]" at bounding box center [390, 165] width 69 height 5
click at [477, 23] on button "Save" at bounding box center [480, 22] width 15 height 9
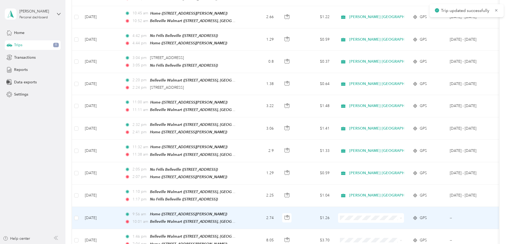
click at [278, 207] on td "2.74" at bounding box center [260, 218] width 35 height 22
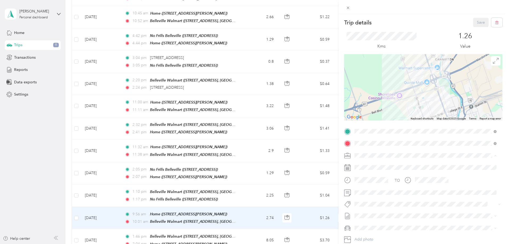
click at [378, 163] on span "[PERSON_NAME] [GEOGRAPHIC_DATA]" at bounding box center [390, 165] width 69 height 5
click at [374, 224] on span "P&g Continuity" at bounding box center [371, 224] width 22 height 5
click at [474, 22] on button "Save" at bounding box center [480, 22] width 15 height 9
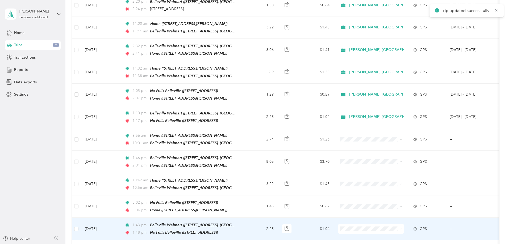
scroll to position [1300, 0]
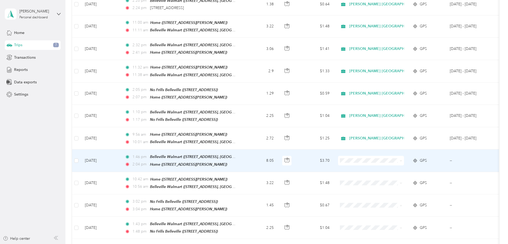
click at [278, 150] on td "8.05" at bounding box center [260, 161] width 35 height 22
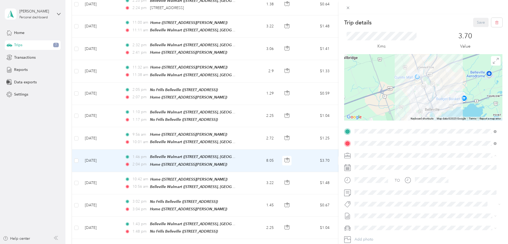
click at [376, 164] on span "[PERSON_NAME] [GEOGRAPHIC_DATA]" at bounding box center [390, 165] width 69 height 5
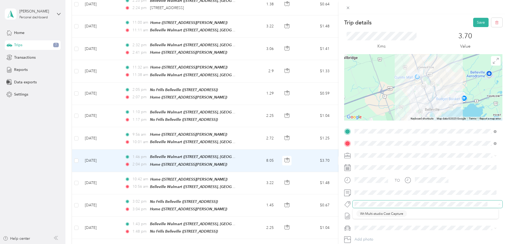
click at [353, 204] on span at bounding box center [422, 205] width 141 height 6
click at [385, 213] on span "Wt Multi-studio Cost Capture" at bounding box center [381, 214] width 43 height 5
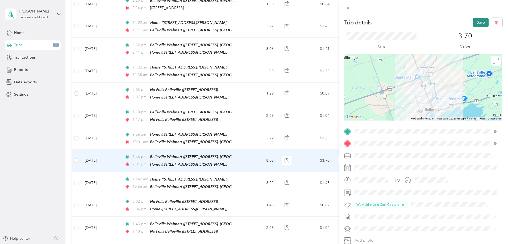
click at [475, 23] on button "Save" at bounding box center [480, 22] width 15 height 9
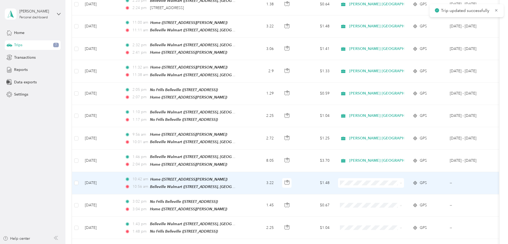
click at [278, 172] on td "3.22" at bounding box center [260, 183] width 35 height 22
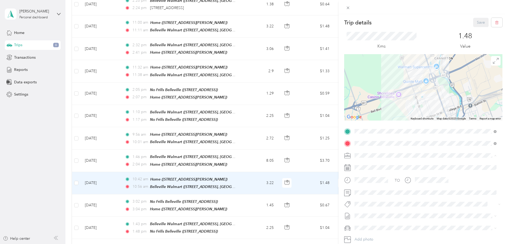
click at [375, 164] on span "[PERSON_NAME] [GEOGRAPHIC_DATA]" at bounding box center [390, 165] width 69 height 5
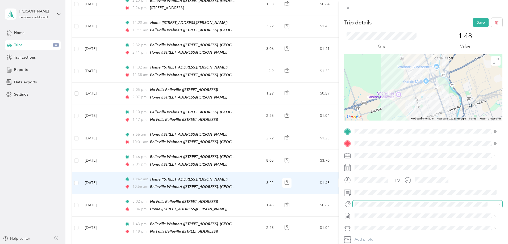
click at [364, 207] on span at bounding box center [422, 205] width 141 height 6
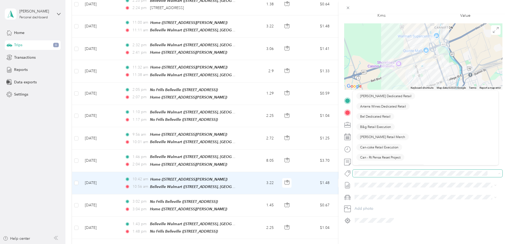
scroll to position [35, 0]
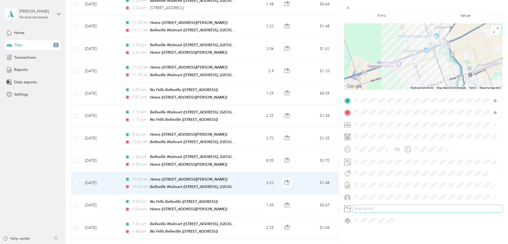
click at [362, 205] on button "Add photo" at bounding box center [427, 208] width 150 height 7
click at [383, 179] on span "Wt Multi-studio Cost Capture" at bounding box center [381, 179] width 43 height 5
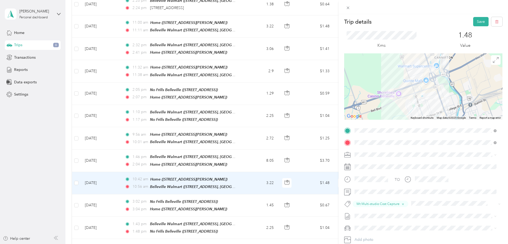
scroll to position [0, 0]
click at [477, 22] on button "Save" at bounding box center [480, 22] width 15 height 9
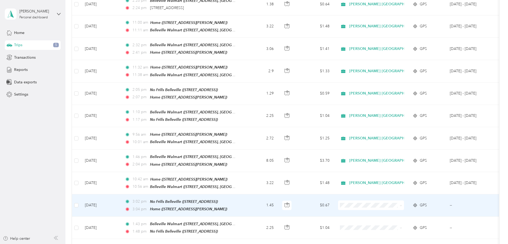
click at [278, 195] on td "1.45" at bounding box center [260, 206] width 35 height 22
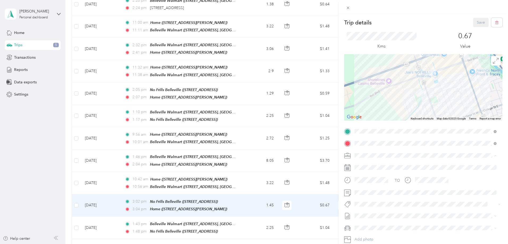
click at [373, 163] on span "[PERSON_NAME] [GEOGRAPHIC_DATA]" at bounding box center [390, 165] width 69 height 5
click at [376, 225] on span "P&g Continuity" at bounding box center [371, 224] width 22 height 5
click at [475, 22] on button "Save" at bounding box center [480, 22] width 15 height 9
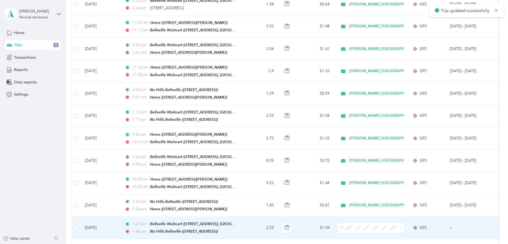
click at [278, 217] on td "2.25" at bounding box center [260, 228] width 35 height 22
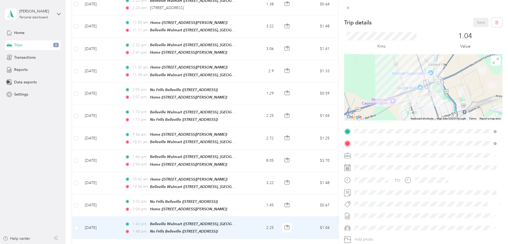
click at [370, 163] on span "[PERSON_NAME] [GEOGRAPHIC_DATA]" at bounding box center [390, 165] width 69 height 5
drag, startPoint x: 366, startPoint y: 225, endPoint x: 377, endPoint y: 199, distance: 28.4
click at [366, 225] on button "P&g Continuity" at bounding box center [371, 222] width 30 height 7
click at [475, 20] on button "Save" at bounding box center [480, 22] width 15 height 9
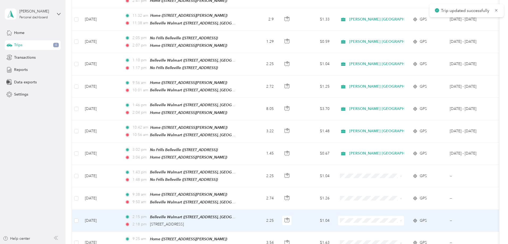
scroll to position [1353, 0]
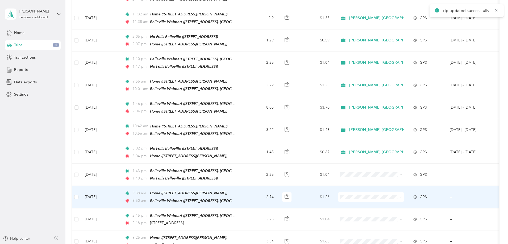
click at [278, 186] on td "2.74" at bounding box center [260, 197] width 35 height 22
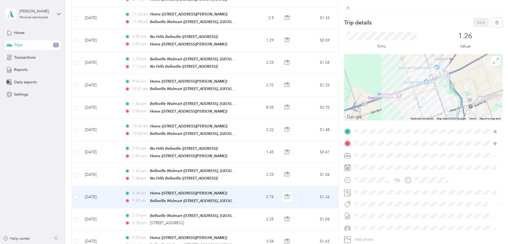
click at [376, 164] on span "[PERSON_NAME] [GEOGRAPHIC_DATA]" at bounding box center [390, 164] width 69 height 5
click at [374, 223] on span "P&g Continuity" at bounding box center [371, 224] width 22 height 5
click at [476, 19] on button "Save" at bounding box center [480, 22] width 15 height 9
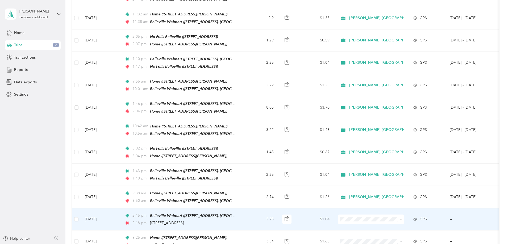
click at [278, 209] on td "2.25" at bounding box center [260, 220] width 35 height 22
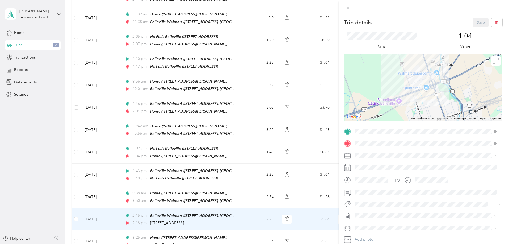
click at [377, 164] on span "[PERSON_NAME] [GEOGRAPHIC_DATA]" at bounding box center [390, 165] width 69 height 5
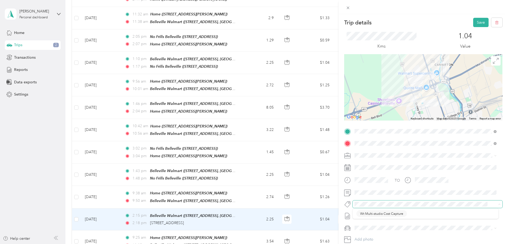
click at [354, 204] on span at bounding box center [422, 205] width 141 height 6
click at [381, 214] on span "Wt Multi-studio Cost Capture" at bounding box center [381, 214] width 43 height 5
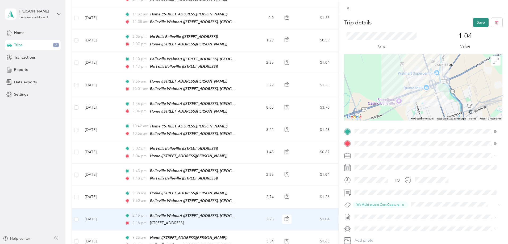
click at [477, 22] on button "Save" at bounding box center [480, 22] width 15 height 9
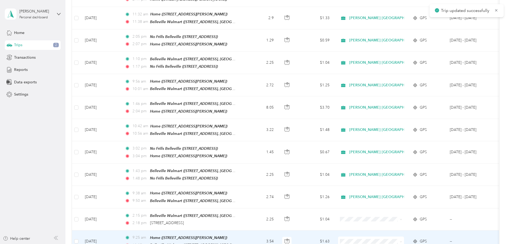
click at [278, 231] on td "3.54" at bounding box center [260, 242] width 35 height 22
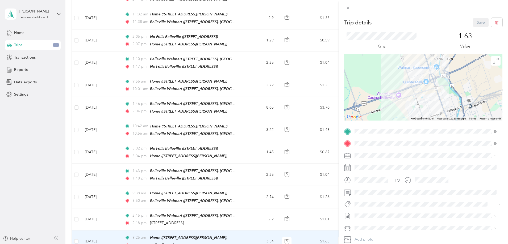
click at [369, 162] on div "[PERSON_NAME] [GEOGRAPHIC_DATA]" at bounding box center [425, 165] width 138 height 6
drag, startPoint x: 383, startPoint y: 212, endPoint x: 402, endPoint y: 188, distance: 30.6
click at [383, 212] on span "Wt Multi-studio Cost Capture" at bounding box center [381, 214] width 43 height 5
drag, startPoint x: 477, startPoint y: 22, endPoint x: 469, endPoint y: 27, distance: 10.4
click at [477, 21] on button "Save" at bounding box center [480, 22] width 15 height 9
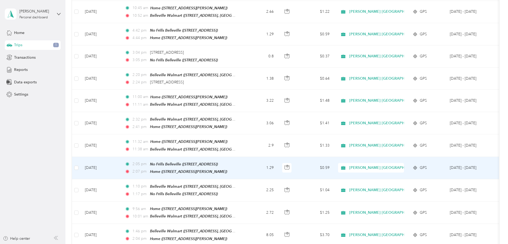
scroll to position [1220, 0]
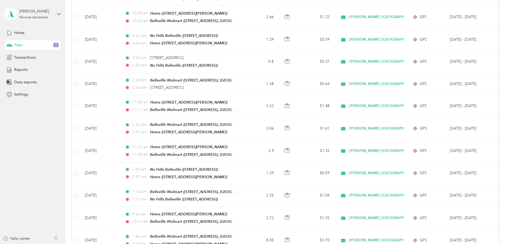
click at [24, 46] on div "Trips 1" at bounding box center [33, 45] width 56 height 10
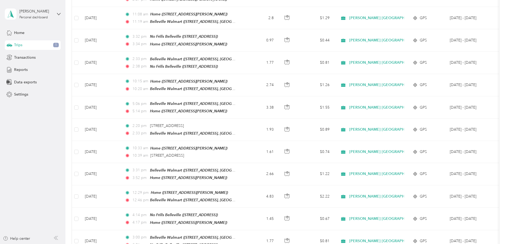
scroll to position [955, 0]
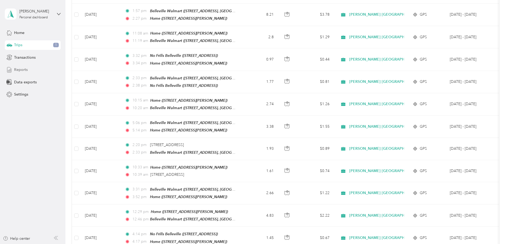
click at [24, 70] on span "Reports" at bounding box center [21, 70] width 14 height 6
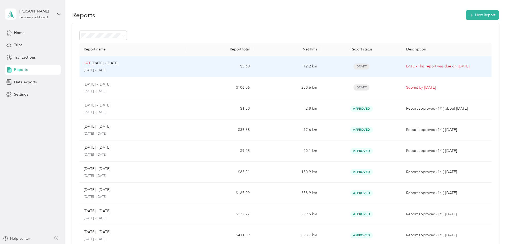
click at [406, 69] on p "LATE - This report was due on [DATE]" at bounding box center [446, 67] width 81 height 6
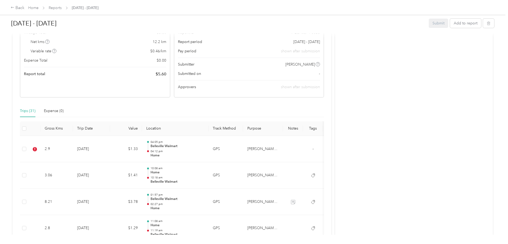
scroll to position [106, 0]
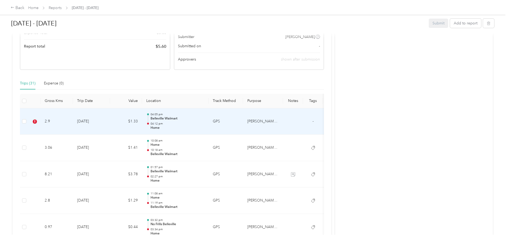
click at [73, 120] on td "2.9" at bounding box center [56, 121] width 32 height 27
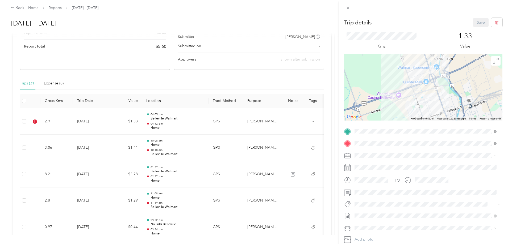
click at [106, 151] on div "Trip details Save This trip cannot be edited because it is either under review,…" at bounding box center [254, 122] width 508 height 244
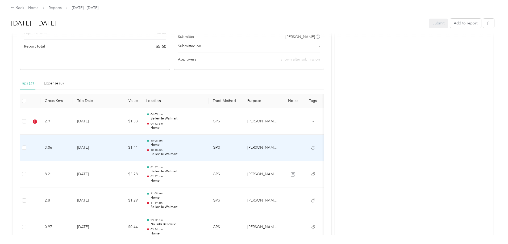
click at [73, 151] on td "3.06" at bounding box center [56, 148] width 32 height 27
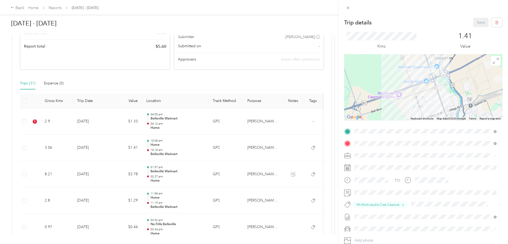
click at [105, 127] on div "Trip details Save This trip cannot be edited because it is either under review,…" at bounding box center [254, 122] width 508 height 244
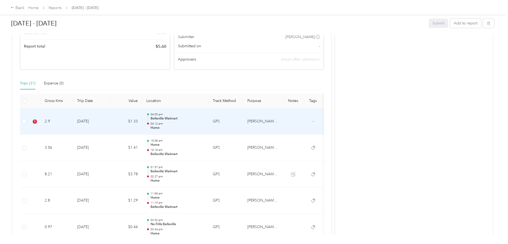
click at [73, 127] on td "2.9" at bounding box center [56, 121] width 32 height 27
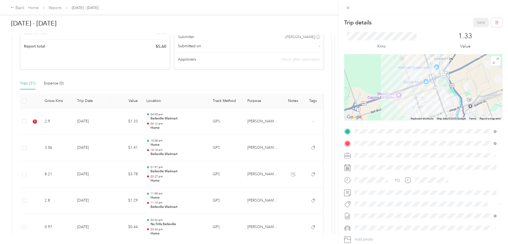
drag, startPoint x: 380, startPoint y: 213, endPoint x: 387, endPoint y: 199, distance: 15.8
click at [380, 213] on span "Wt Multi-studio Cost Capture" at bounding box center [381, 214] width 43 height 5
click at [480, 21] on button "Save" at bounding box center [480, 22] width 15 height 9
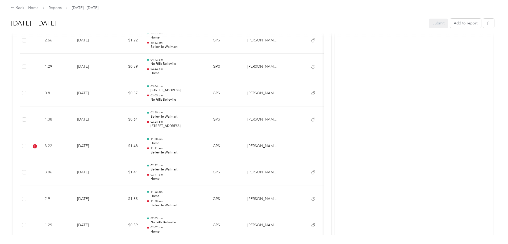
scroll to position [558, 0]
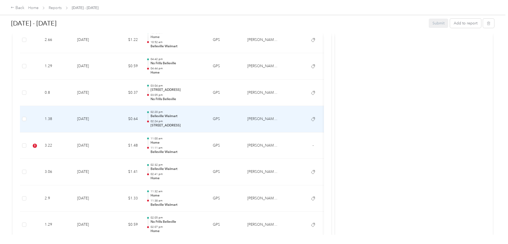
click at [73, 123] on td "1.38" at bounding box center [56, 119] width 32 height 27
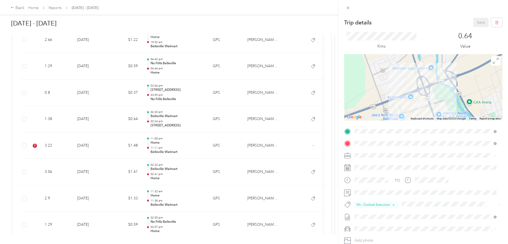
drag, startPoint x: 107, startPoint y: 154, endPoint x: 108, endPoint y: 151, distance: 2.8
click at [107, 154] on div "Trip details Save This trip cannot be edited because it is either under review,…" at bounding box center [254, 122] width 508 height 244
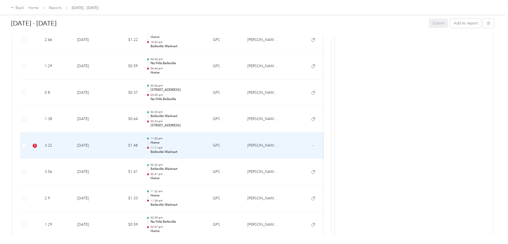
click at [73, 151] on td "3.22" at bounding box center [56, 146] width 32 height 27
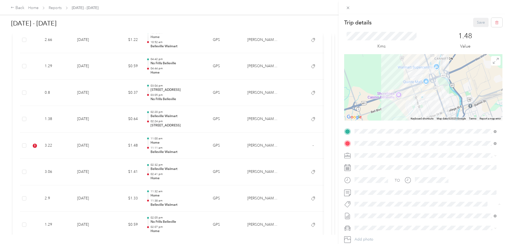
click at [379, 216] on button "Wt - Outlook Execution" at bounding box center [376, 213] width 41 height 7
click at [475, 23] on button "Save" at bounding box center [480, 22] width 15 height 9
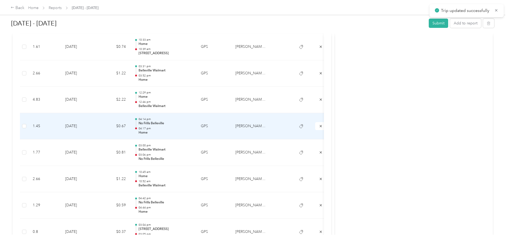
scroll to position [386, 0]
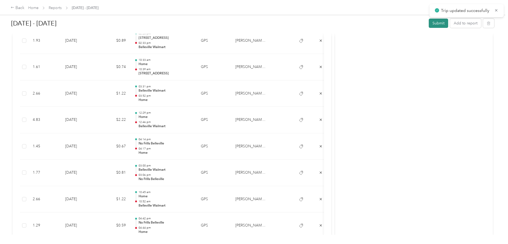
click at [428, 25] on button "Submit" at bounding box center [437, 23] width 19 height 9
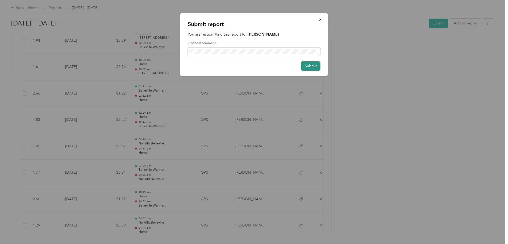
click at [309, 66] on button "Submit" at bounding box center [310, 65] width 19 height 9
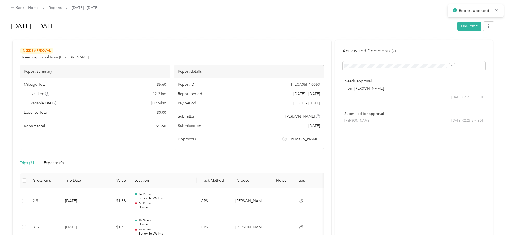
scroll to position [0, 0]
click at [62, 8] on link "Reports" at bounding box center [55, 8] width 13 height 5
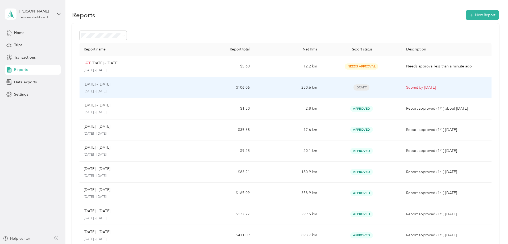
click at [353, 88] on span "Draft" at bounding box center [361, 88] width 16 height 6
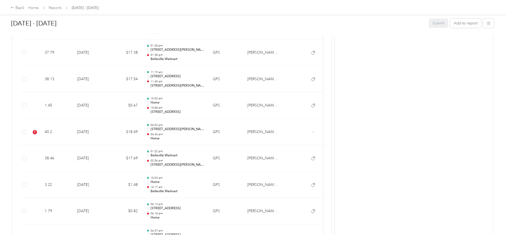
scroll to position [319, 0]
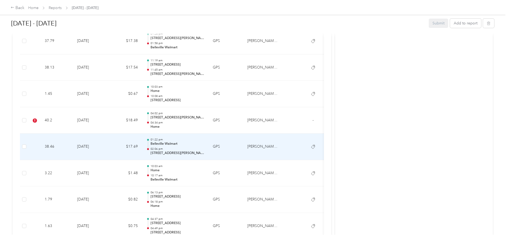
click at [110, 149] on td "[DATE]" at bounding box center [91, 147] width 37 height 27
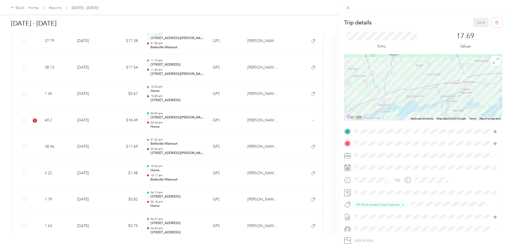
click at [143, 126] on div "Trip details Save This trip cannot be edited because it is either under review,…" at bounding box center [254, 122] width 508 height 244
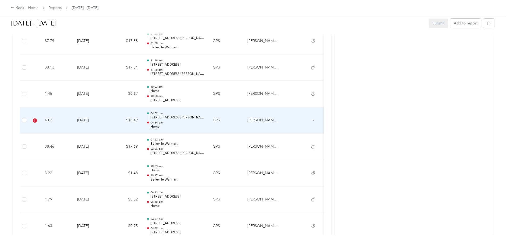
click at [110, 125] on td "[DATE]" at bounding box center [91, 120] width 37 height 27
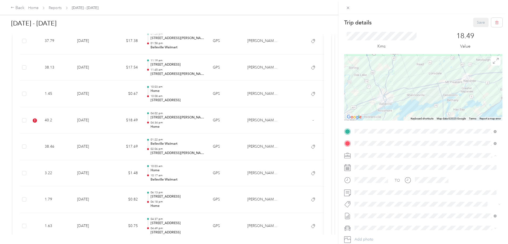
click at [375, 162] on div "[PERSON_NAME] [GEOGRAPHIC_DATA]" at bounding box center [422, 165] width 132 height 6
drag, startPoint x: 374, startPoint y: 215, endPoint x: 380, endPoint y: 202, distance: 14.2
click at [375, 214] on span "Wt Multi-studio Cost Capture" at bounding box center [381, 213] width 43 height 5
click at [477, 21] on button "Save" at bounding box center [480, 22] width 15 height 9
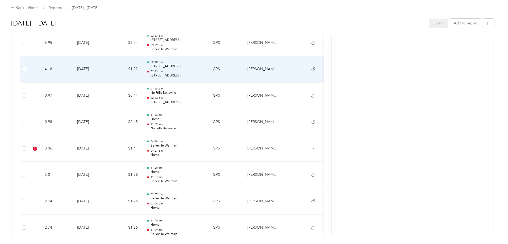
scroll to position [558, 0]
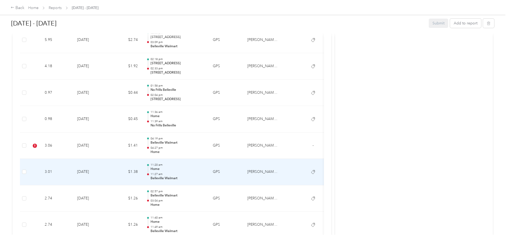
click at [110, 172] on td "[DATE]" at bounding box center [91, 172] width 37 height 27
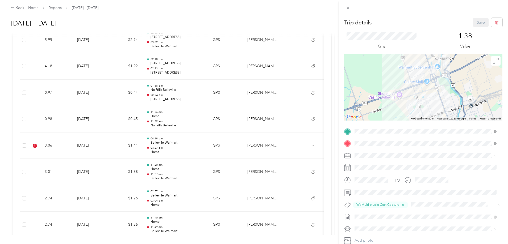
click at [150, 150] on div "Trip details Save This trip cannot be edited because it is either under review,…" at bounding box center [254, 122] width 508 height 244
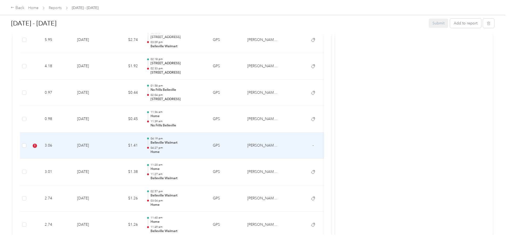
click at [110, 150] on td "[DATE]" at bounding box center [91, 146] width 37 height 27
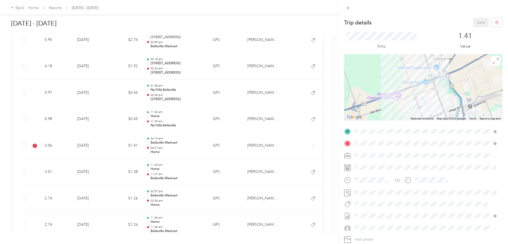
drag, startPoint x: 387, startPoint y: 214, endPoint x: 389, endPoint y: 212, distance: 2.8
click at [388, 214] on button "Wt Multi-studio Cost Capture" at bounding box center [381, 213] width 50 height 7
click at [476, 23] on button "Save" at bounding box center [480, 22] width 15 height 9
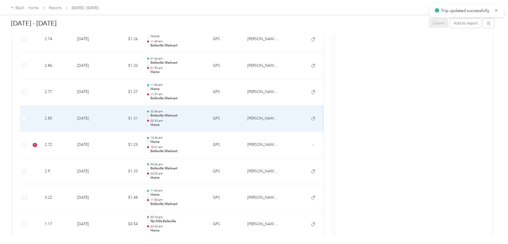
scroll to position [744, 0]
click at [142, 118] on td "$1.31" at bounding box center [126, 118] width 32 height 27
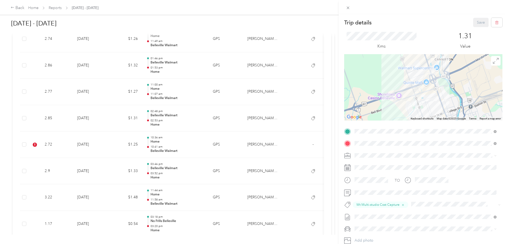
click at [147, 151] on div "Trip details Save This trip cannot be edited because it is either under review,…" at bounding box center [254, 122] width 508 height 244
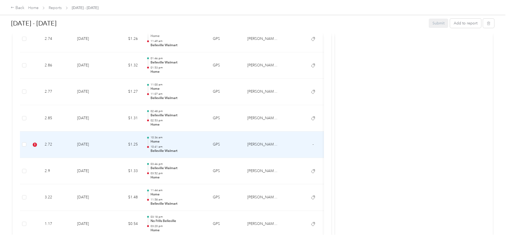
click at [110, 147] on td "[DATE]" at bounding box center [91, 145] width 37 height 27
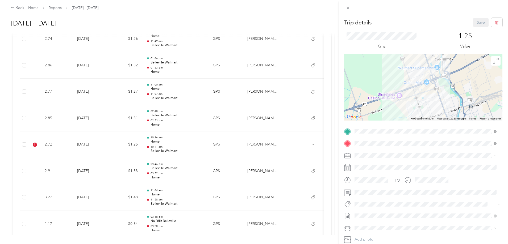
click at [383, 213] on span "Wt Multi-studio Cost Capture" at bounding box center [381, 214] width 43 height 5
click at [480, 23] on button "Save" at bounding box center [480, 22] width 15 height 9
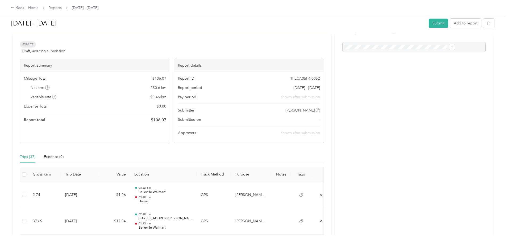
scroll to position [0, 0]
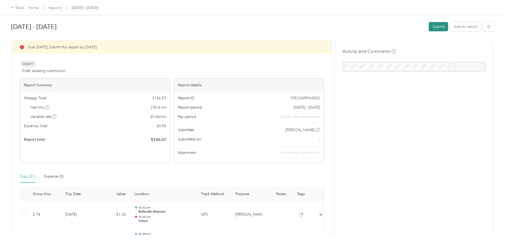
click at [428, 26] on button "Submit" at bounding box center [437, 26] width 19 height 9
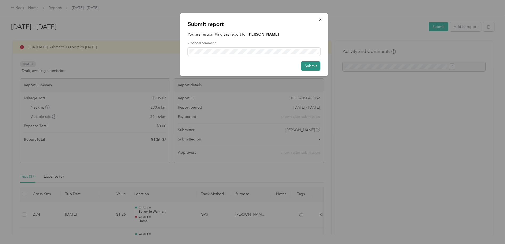
click at [312, 66] on button "Submit" at bounding box center [310, 65] width 19 height 9
